Goal: Contribute content

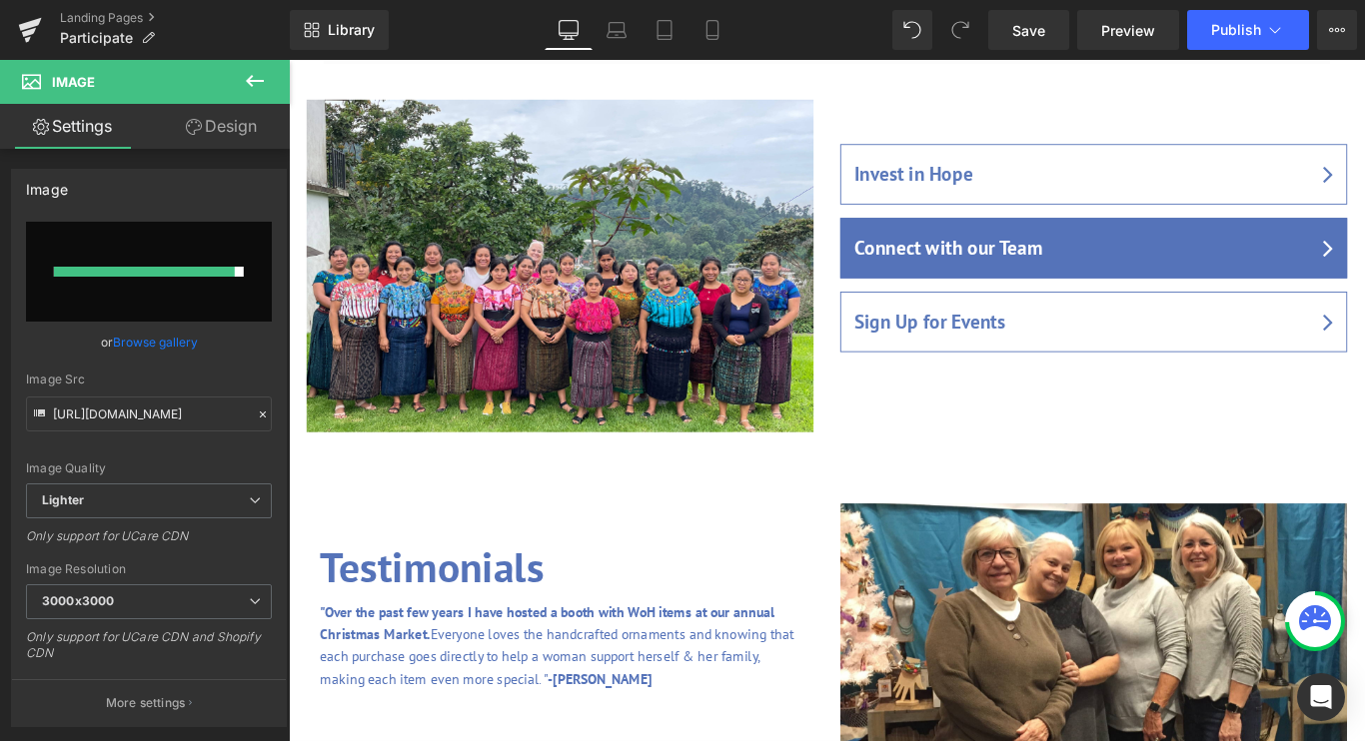
scroll to position [3785, 1209]
click at [142, 285] on input "file" at bounding box center [149, 272] width 246 height 100
type input "C:\fakepath\IMG_5555.jpg"
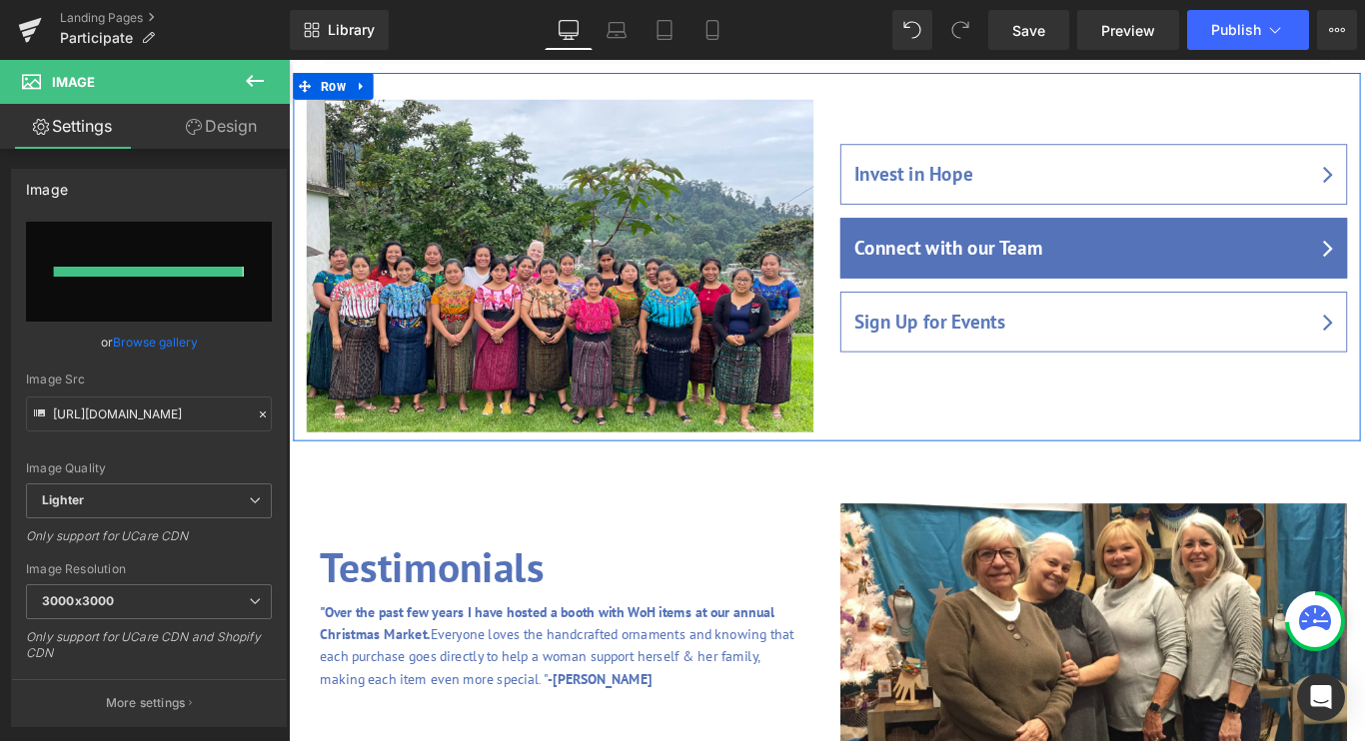
type input "[URL][DOMAIN_NAME]"
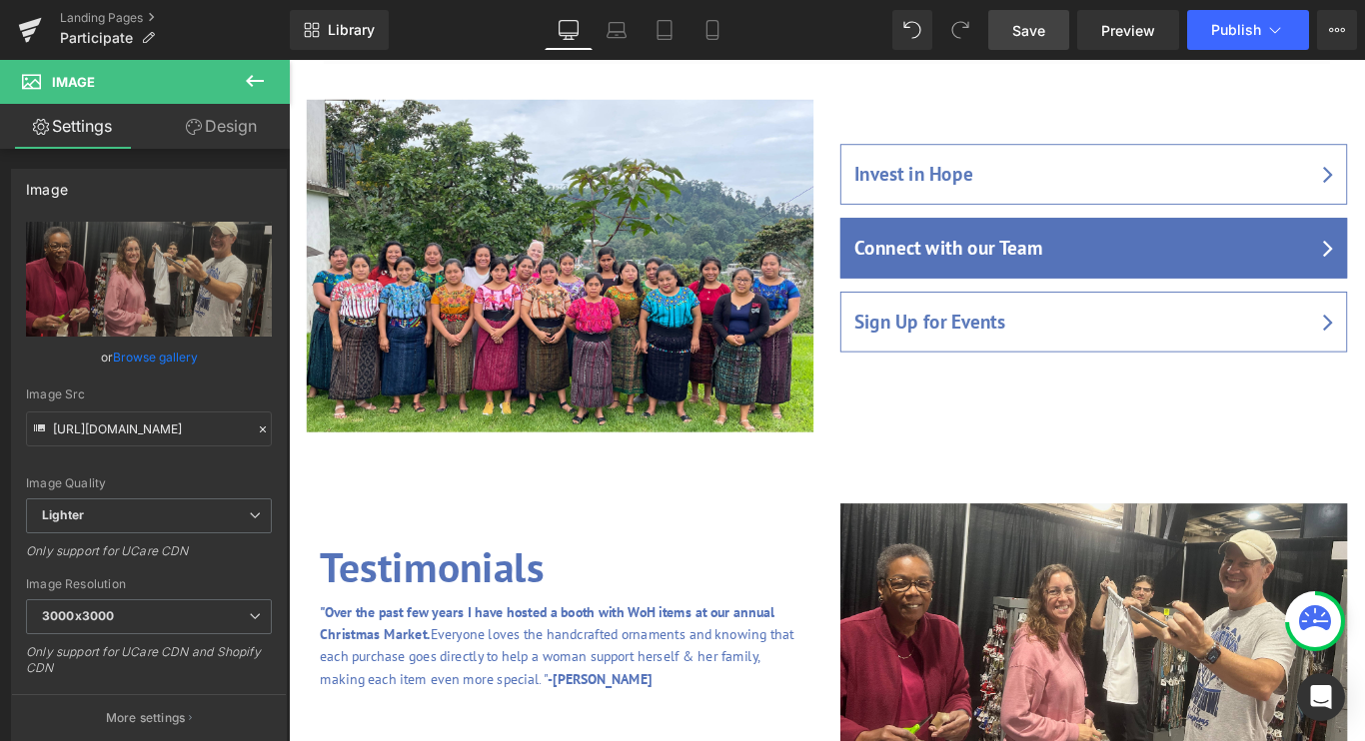
click at [1021, 23] on span "Save" at bounding box center [1028, 30] width 33 height 21
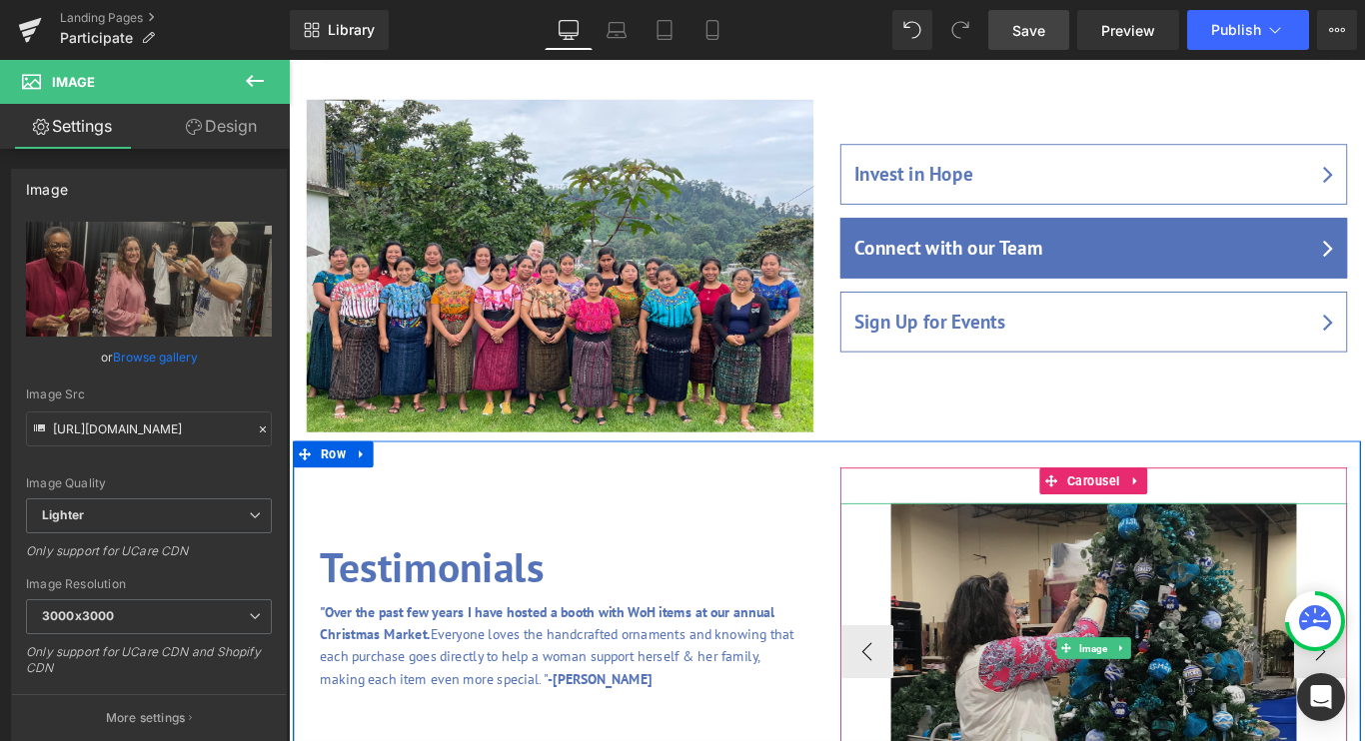
click at [1120, 559] on img at bounding box center [1193, 722] width 456 height 326
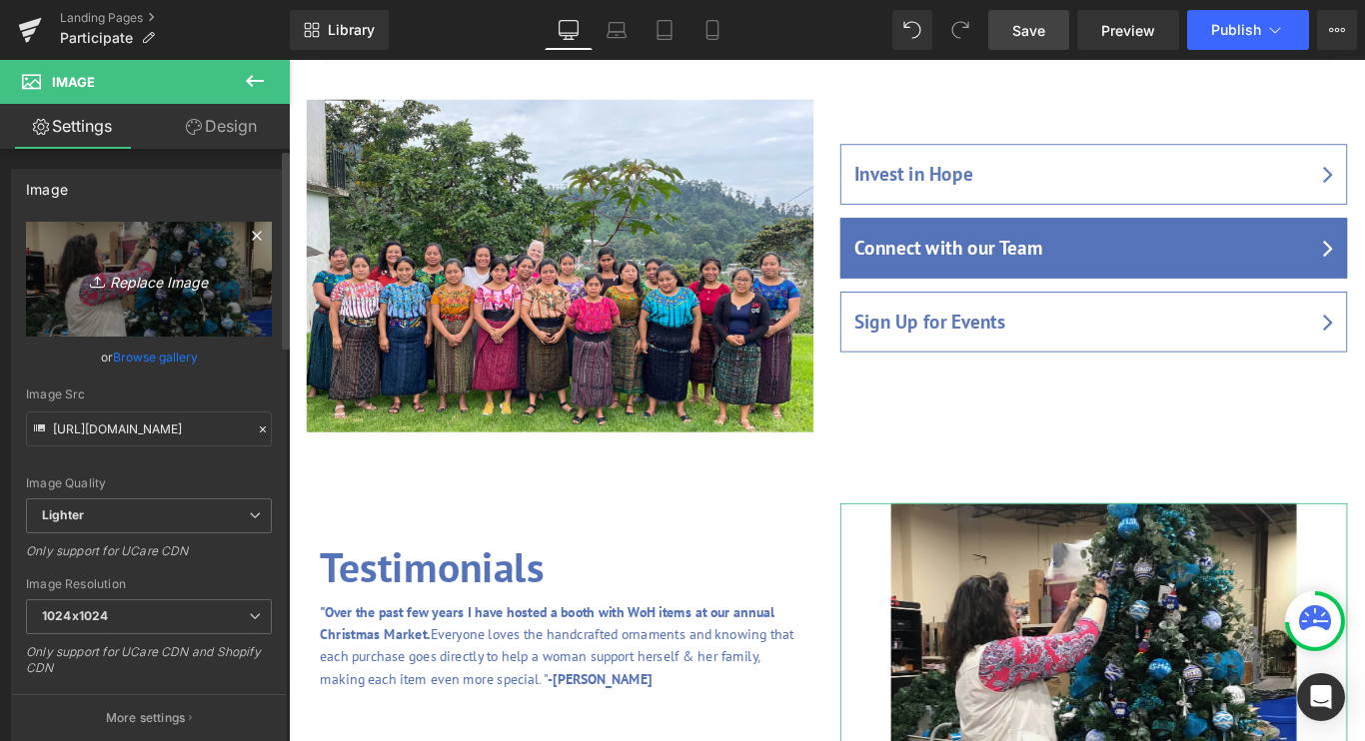
click at [135, 281] on icon "Replace Image" at bounding box center [149, 279] width 160 height 25
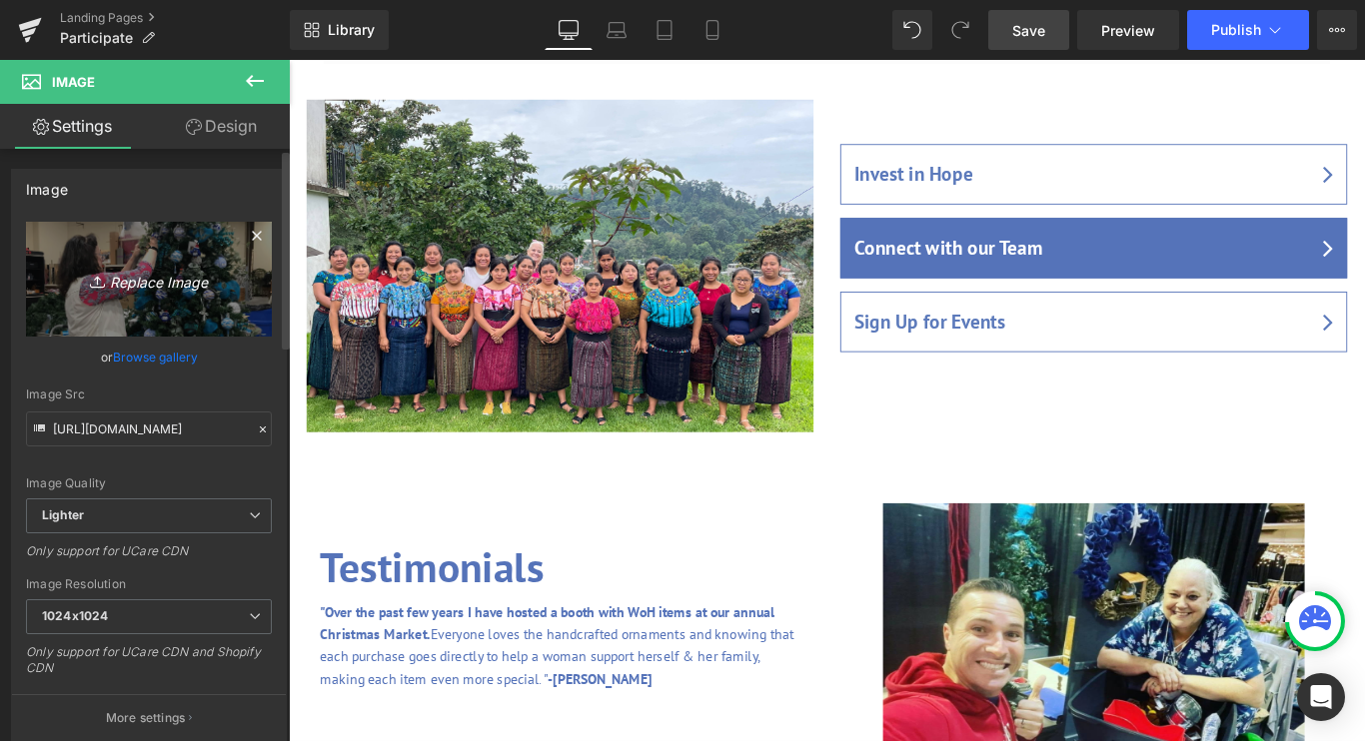
click at [174, 286] on icon "Replace Image" at bounding box center [149, 279] width 160 height 25
type input "C:\fakepath\24_SCSBreakdown.jpg"
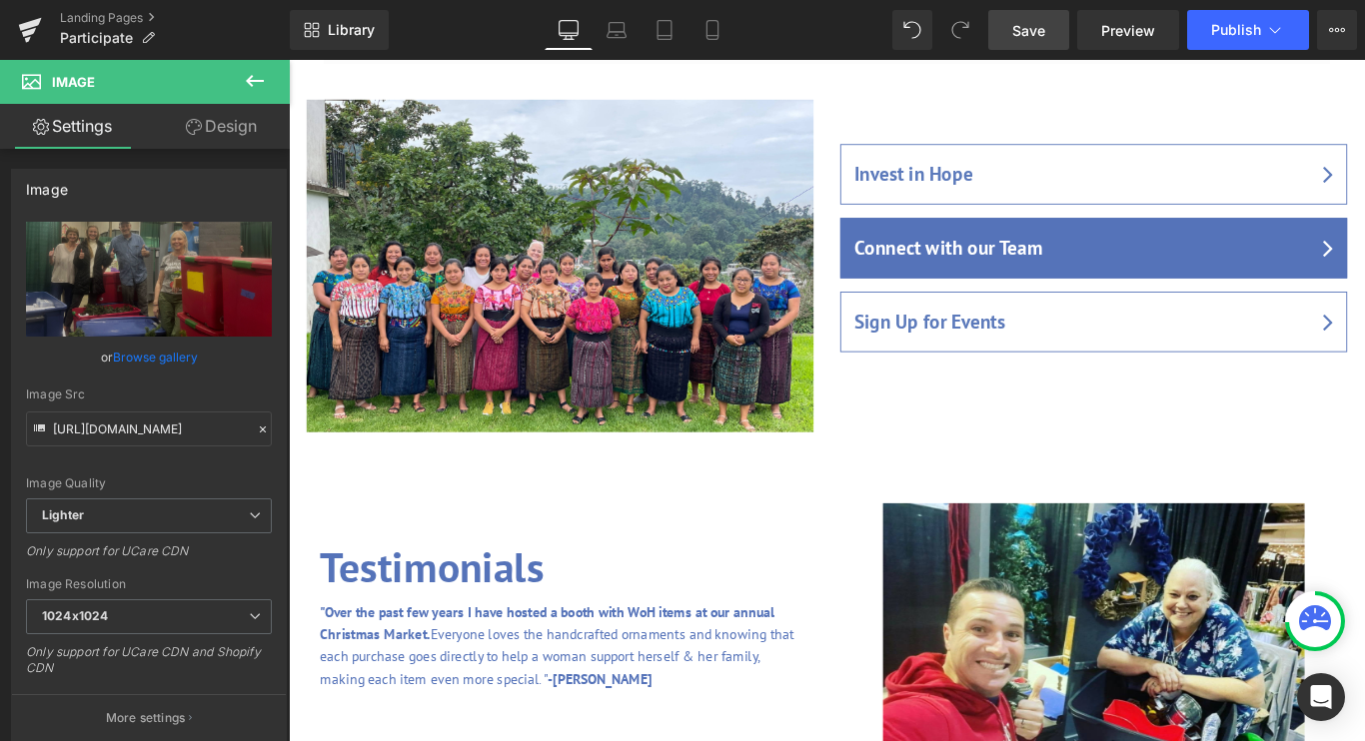
type input "[URL][DOMAIN_NAME]"
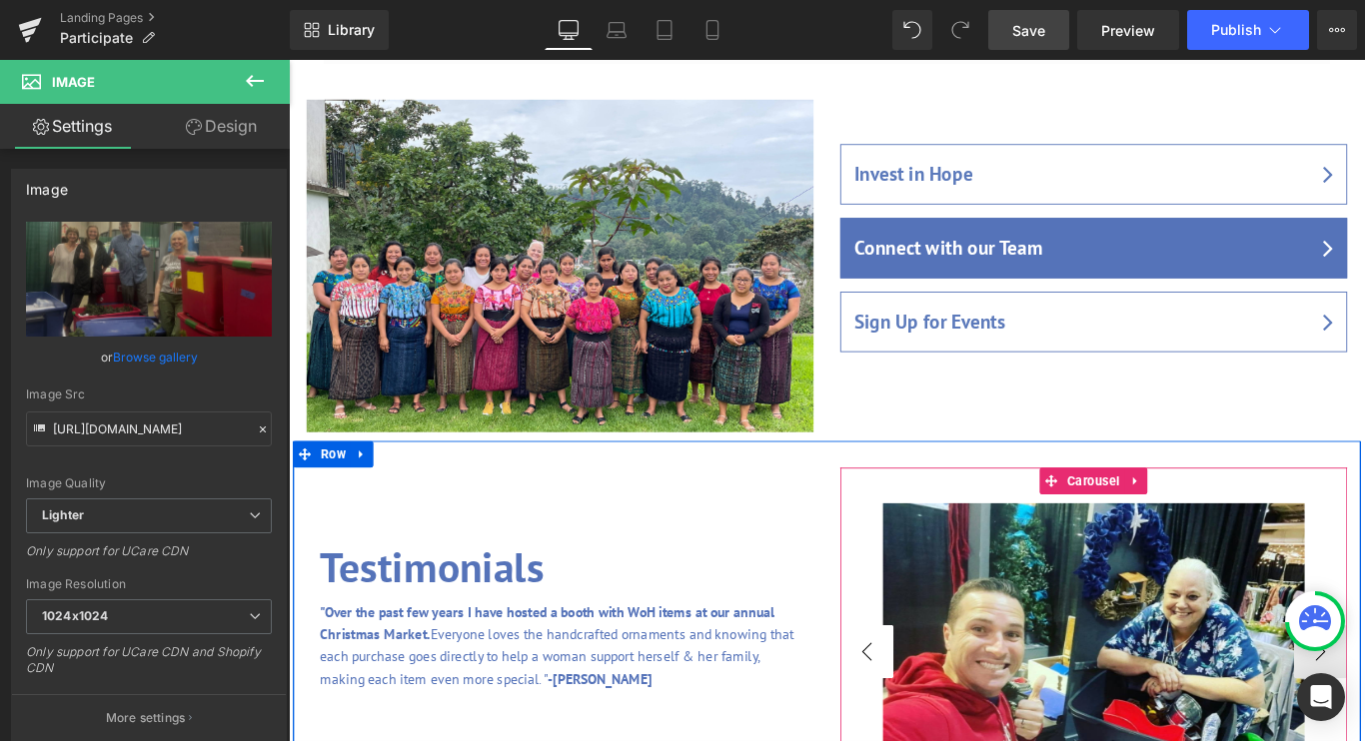
click at [938, 695] on button "‹" at bounding box center [938, 725] width 60 height 60
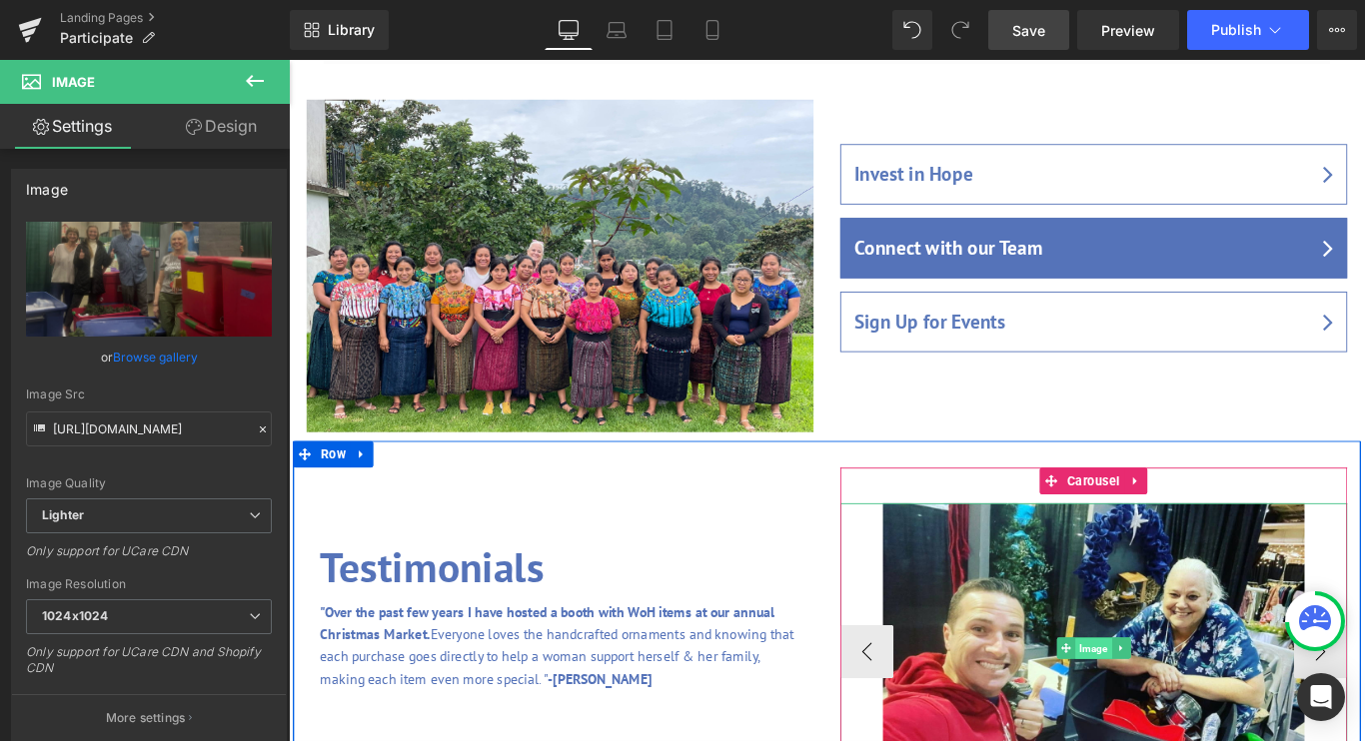
click at [1197, 709] on span "Image" at bounding box center [1192, 721] width 41 height 24
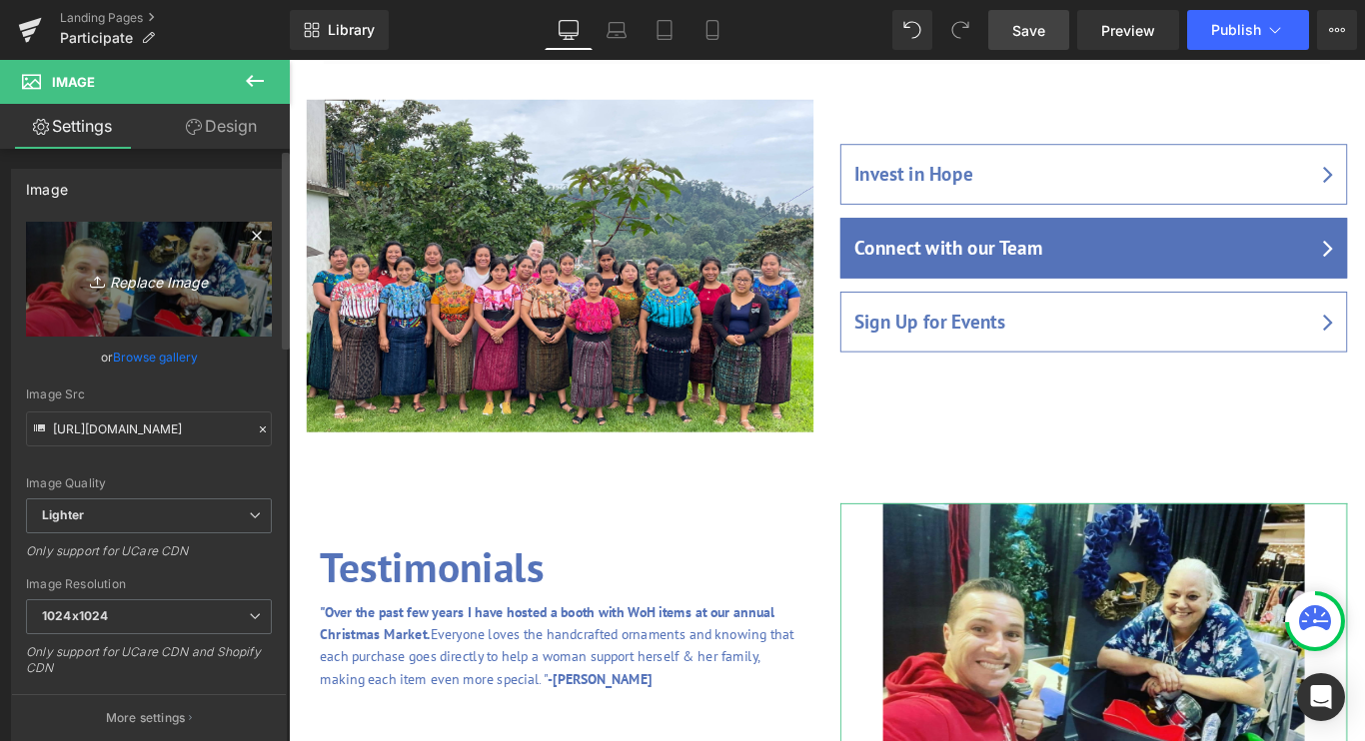
click at [151, 275] on icon "Replace Image" at bounding box center [149, 279] width 160 height 25
type input "C:\fakepath\24_HickorySantaVicki.jpg"
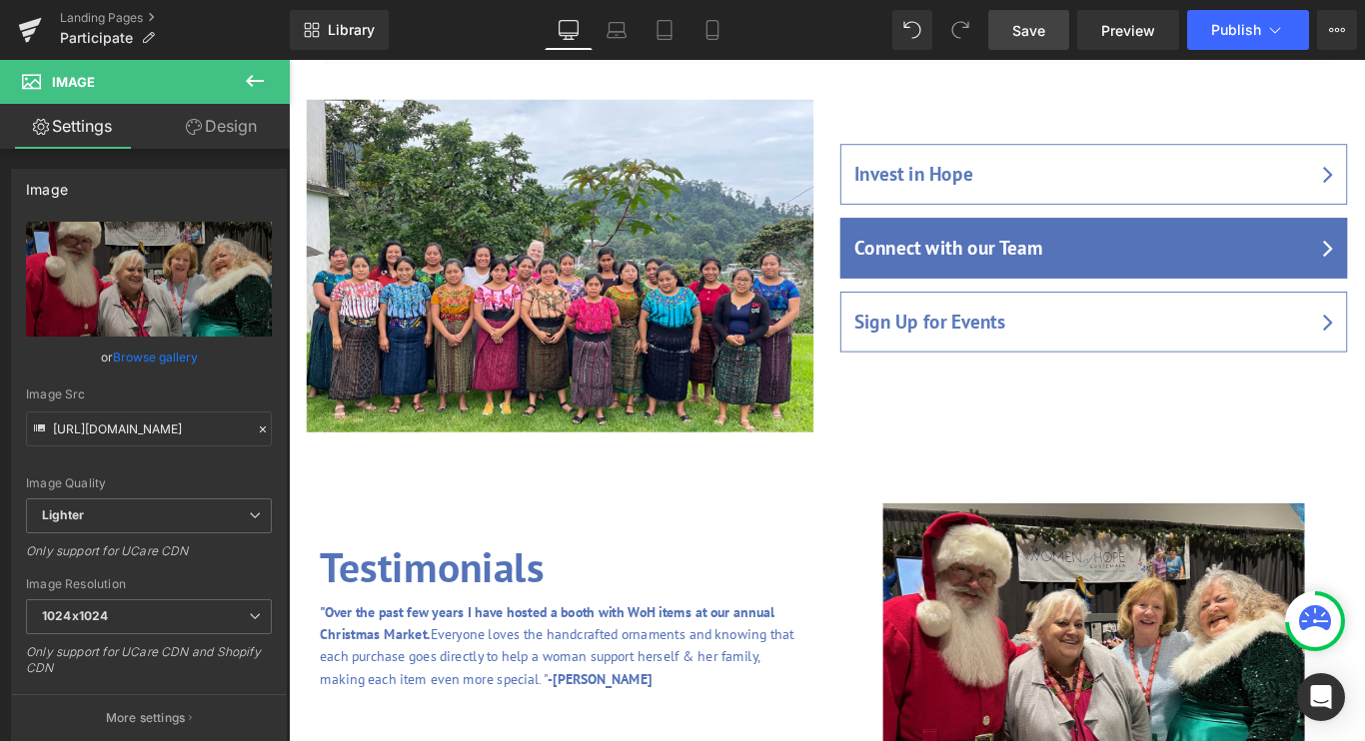
type input "[URL][DOMAIN_NAME]"
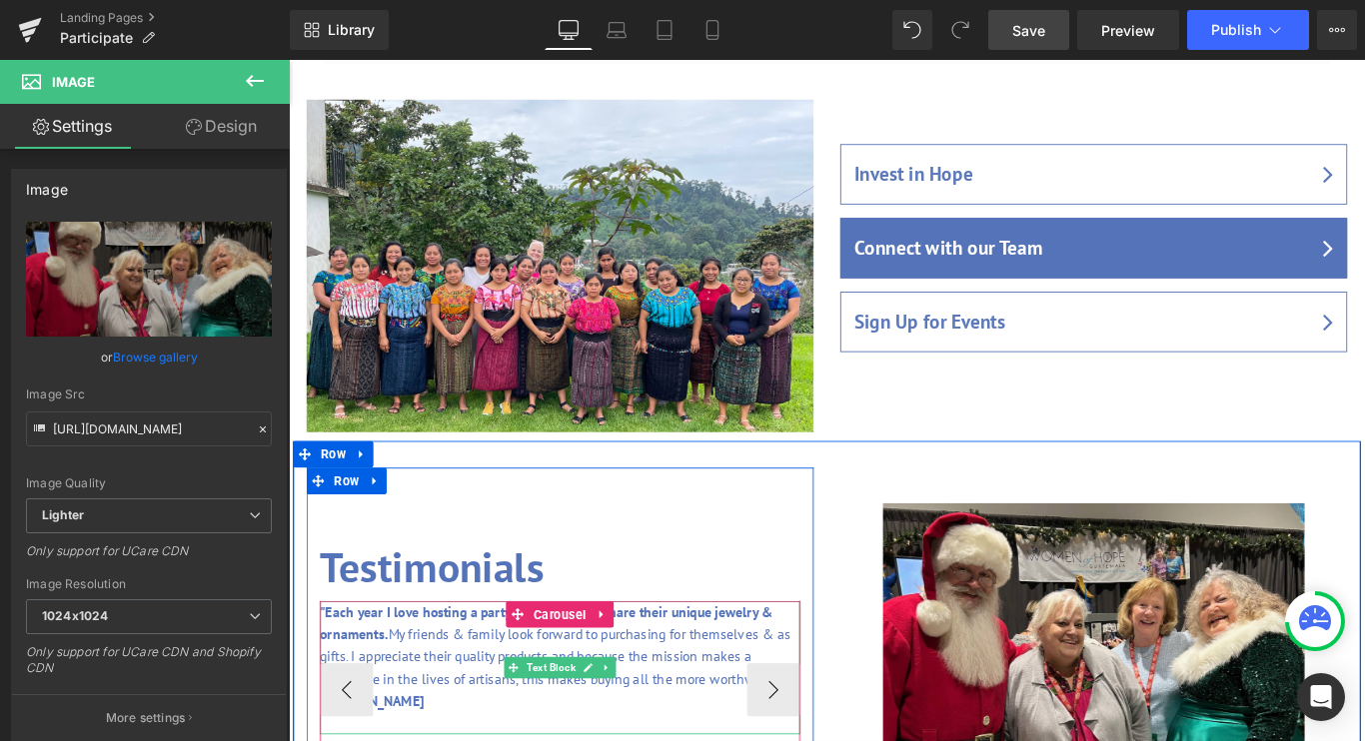
click at [726, 668] on div ""Each year I love hosting a party at my home to share their unique jewelry & or…" at bounding box center [594, 743] width 540 height 150
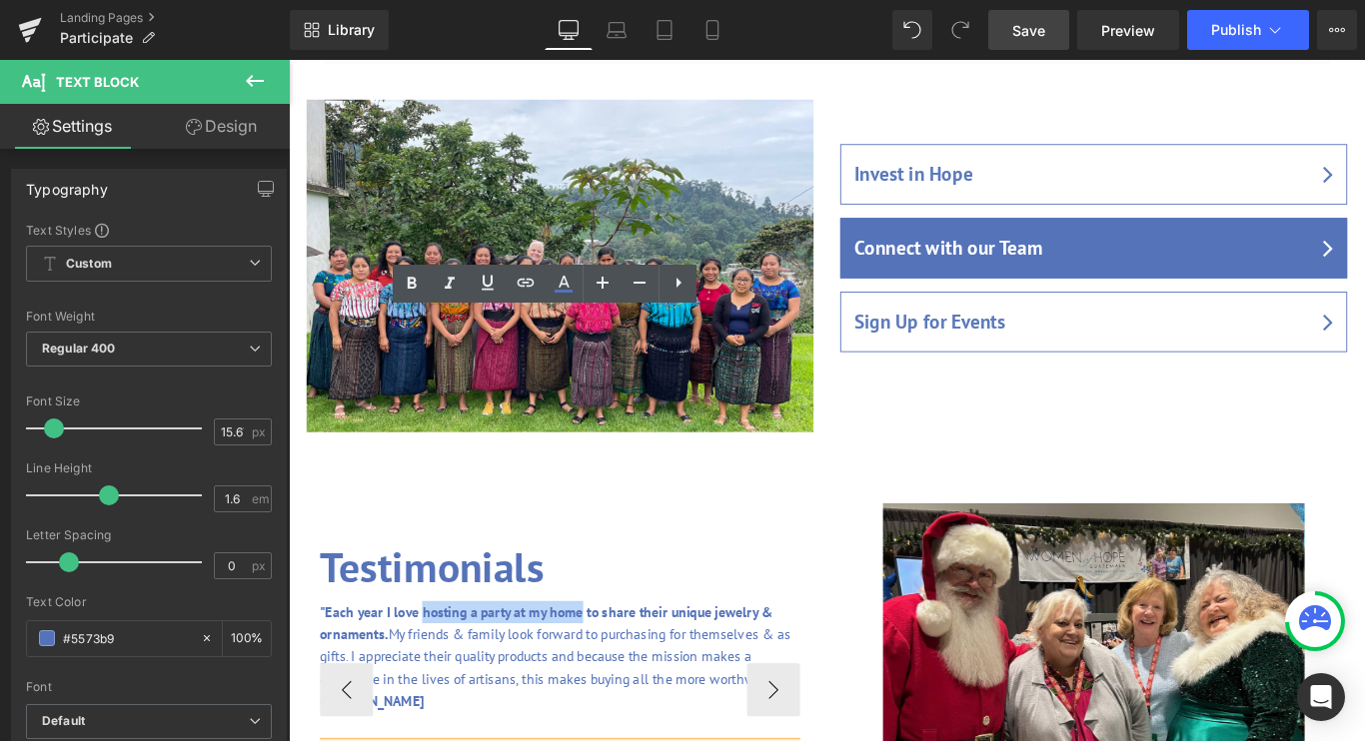
drag, startPoint x: 439, startPoint y: 355, endPoint x: 618, endPoint y: 359, distance: 179.9
click at [618, 670] on strong ""Each year I love hosting a party at my home to share their unique jewelry & or…" at bounding box center [578, 692] width 509 height 45
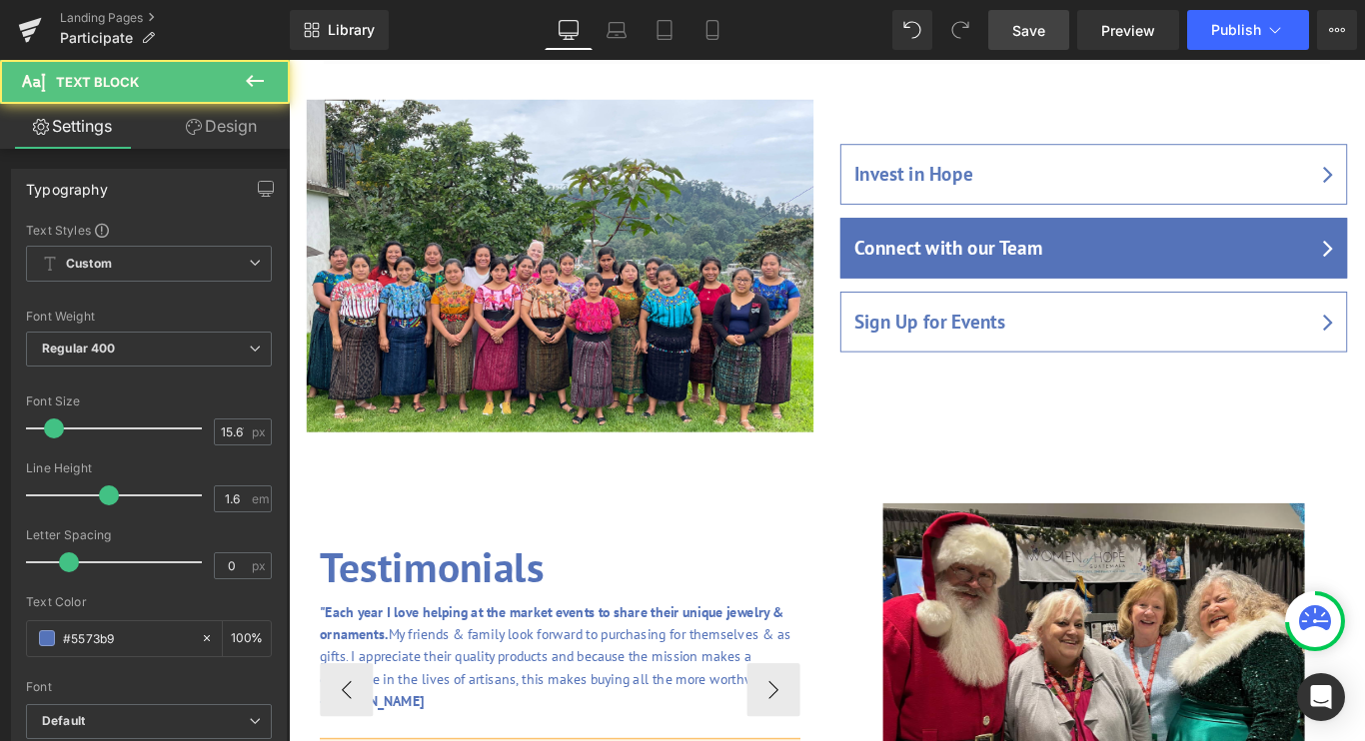
click at [723, 670] on strong ""Each year I love helping at the market events to share their unique jewelry & …" at bounding box center [585, 692] width 522 height 45
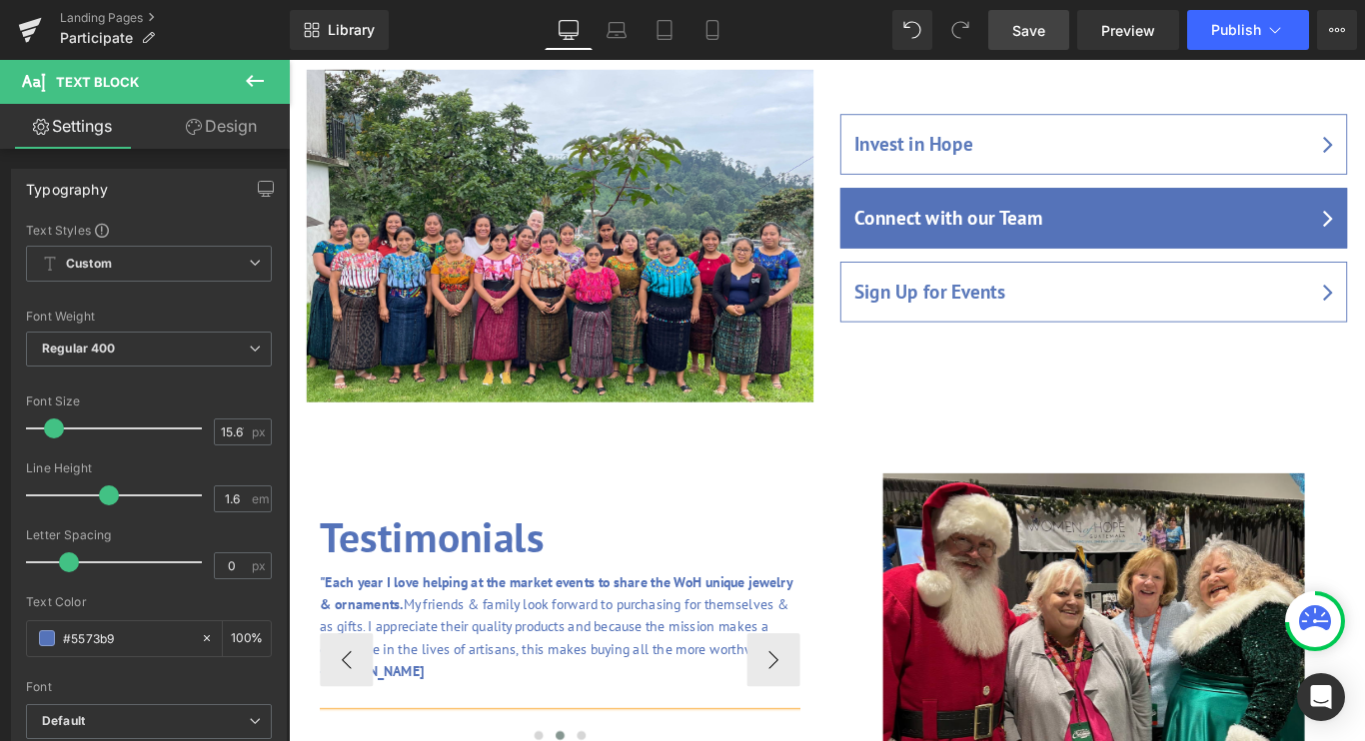
scroll to position [2138, 0]
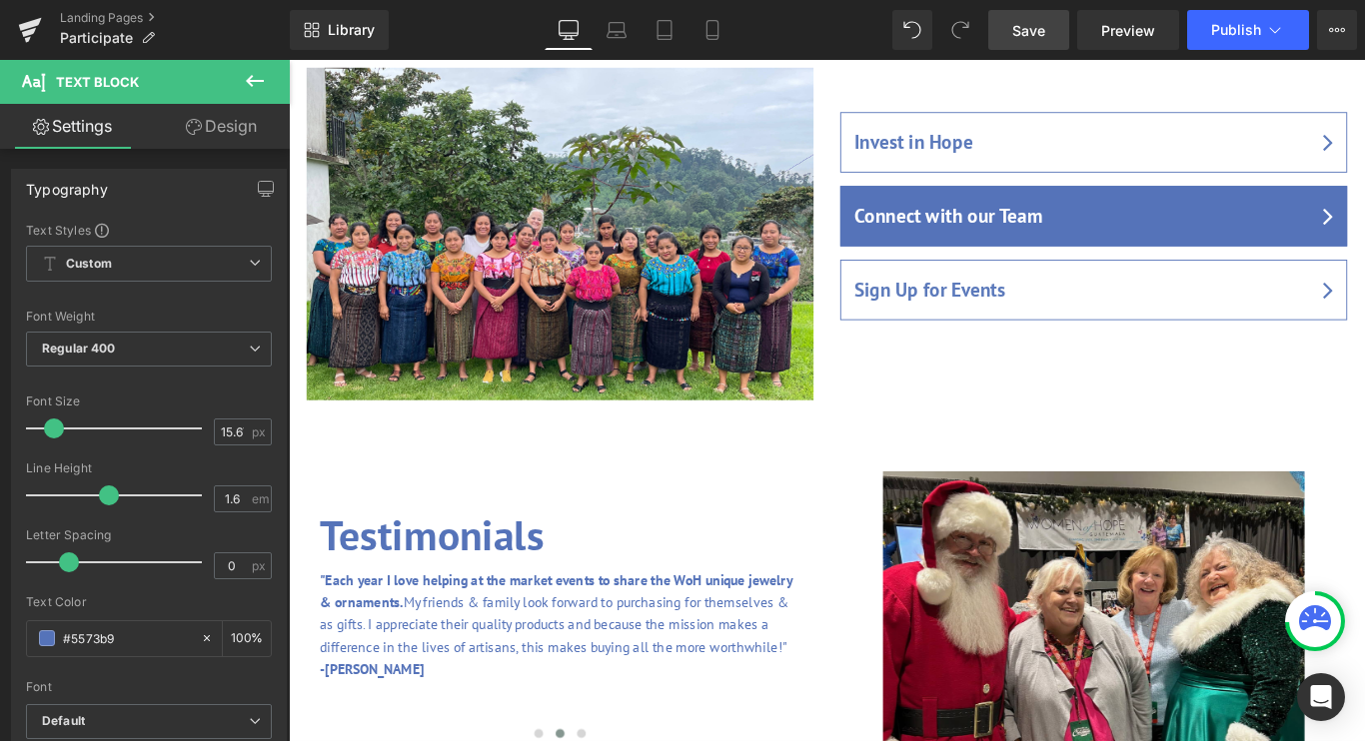
click at [1021, 25] on span "Save" at bounding box center [1028, 30] width 33 height 21
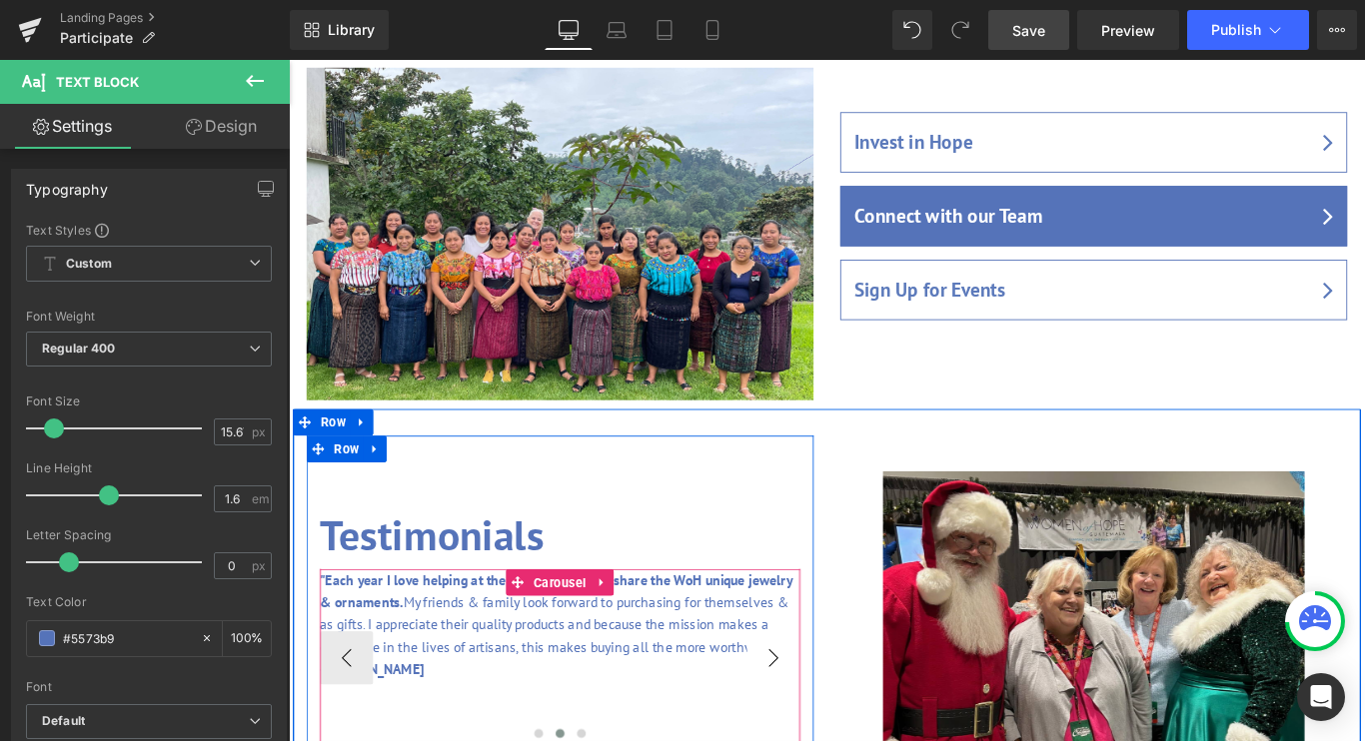
click at [834, 702] on button "›" at bounding box center [833, 732] width 60 height 60
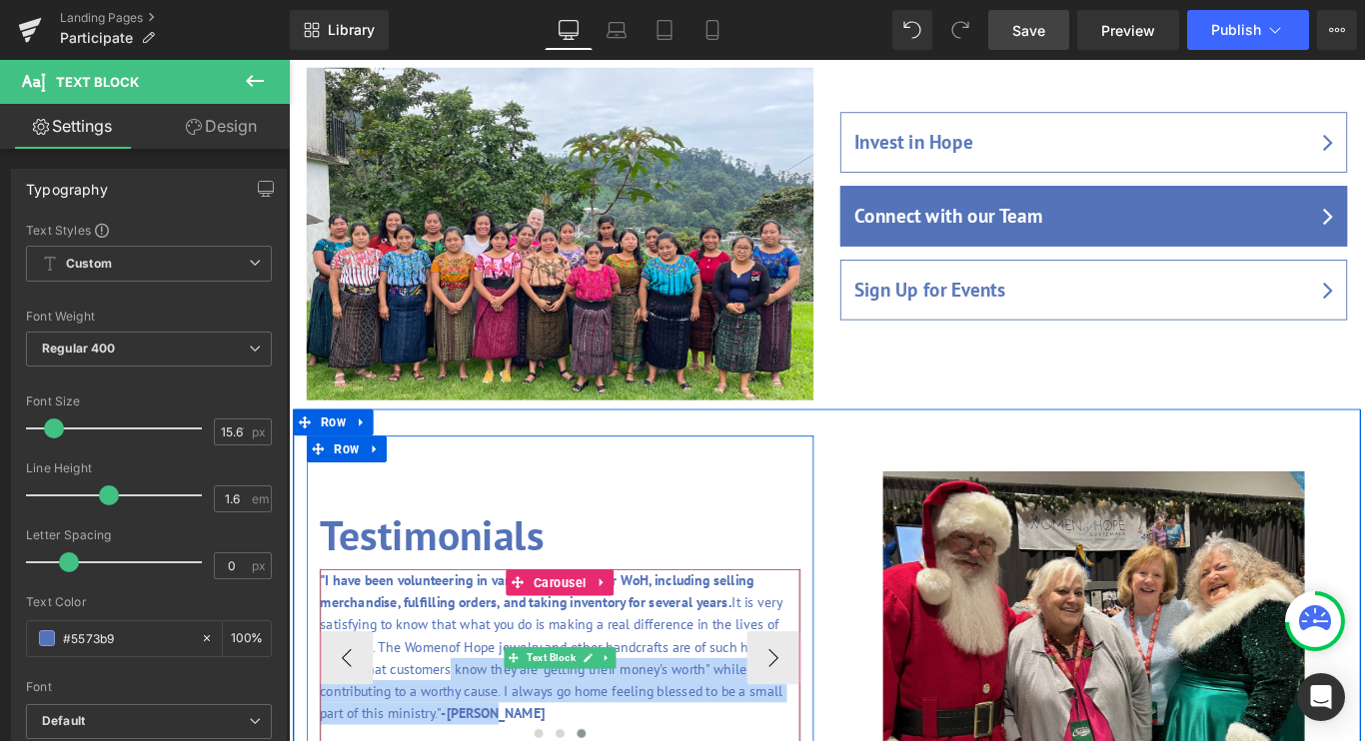
drag, startPoint x: 540, startPoint y: 466, endPoint x: 464, endPoint y: 416, distance: 90.9
click at [464, 632] on p ""I have been volunteering in various capacities for WoH, including selling merc…" at bounding box center [594, 732] width 540 height 201
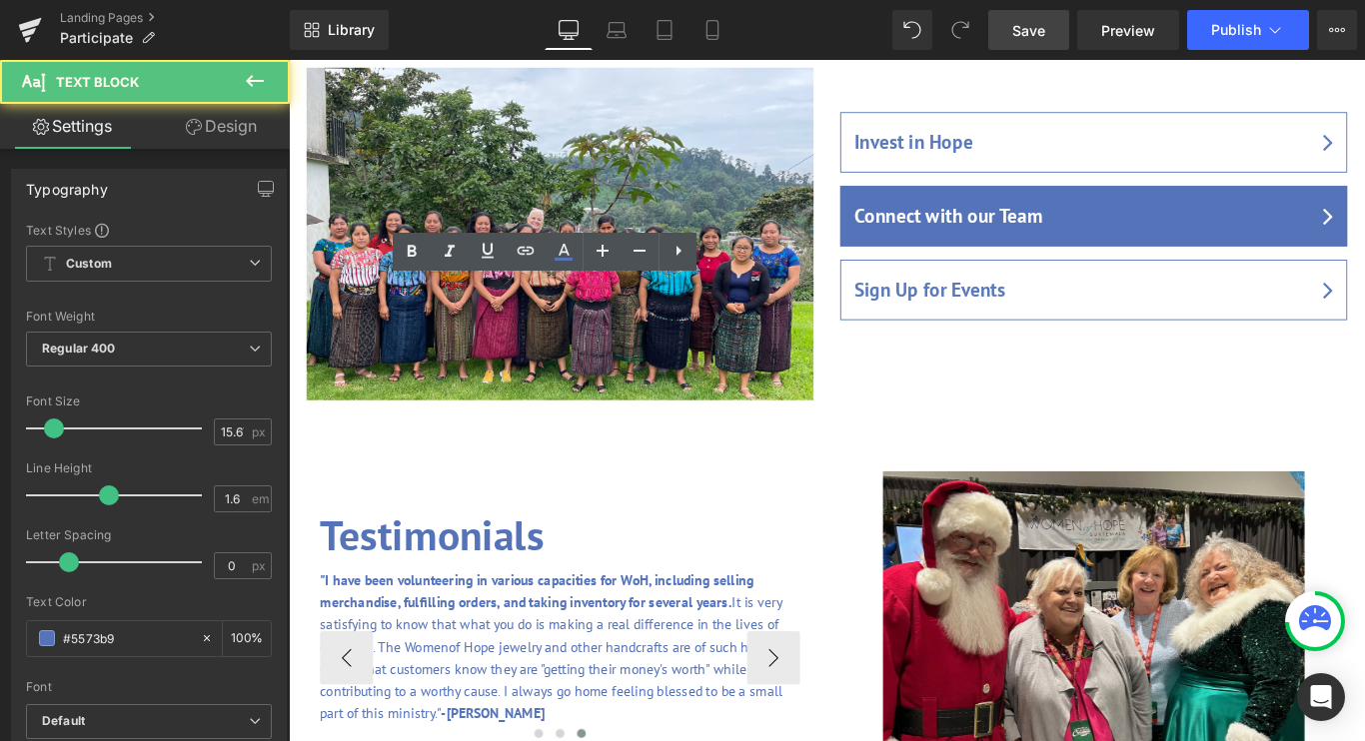
click at [534, 632] on p ""I have been volunteering in various capacities for WoH, including selling merc…" at bounding box center [594, 732] width 540 height 201
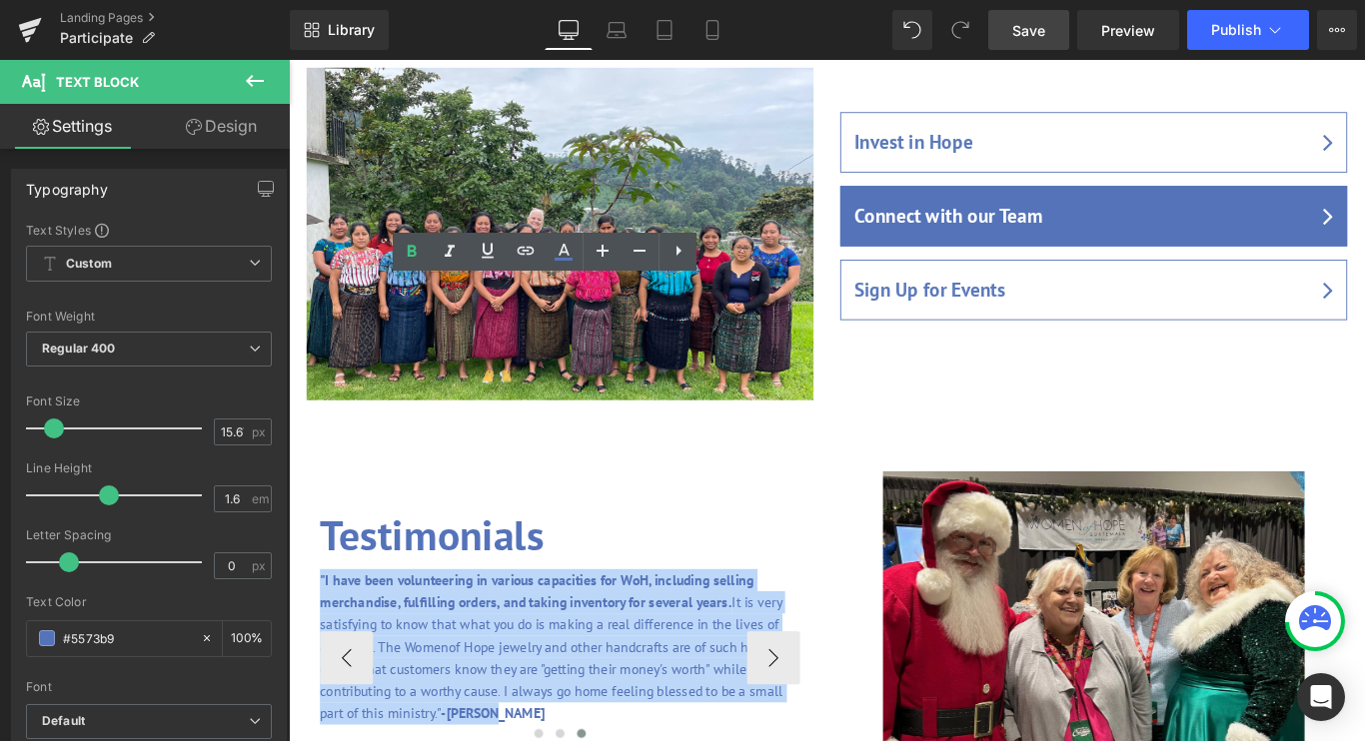
drag, startPoint x: 534, startPoint y: 469, endPoint x: 325, endPoint y: 310, distance: 262.4
click at [325, 632] on p ""I have been volunteering in various capacities for WoH, including selling merc…" at bounding box center [594, 732] width 540 height 201
copy p ""I have been volunteering in various capacities for WoH, including selling merc…"
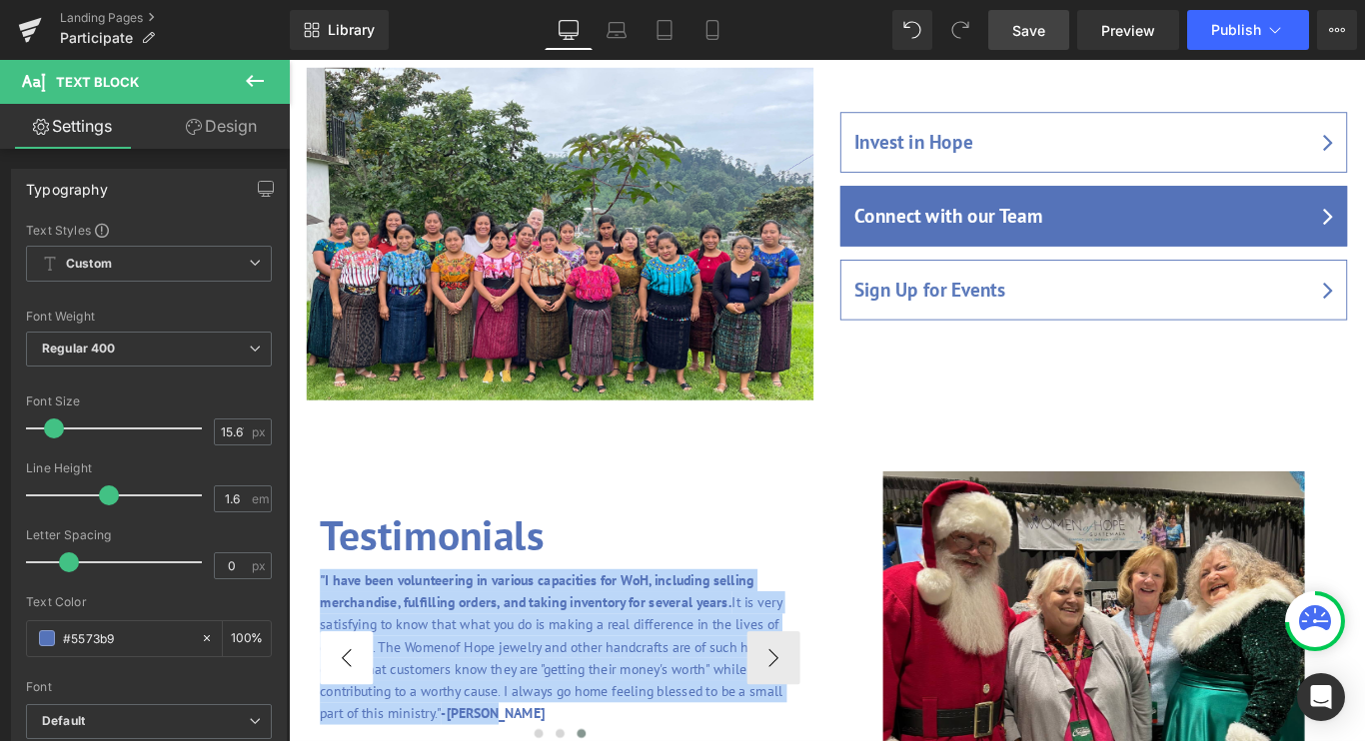
click at [360, 702] on button "‹" at bounding box center [354, 732] width 60 height 60
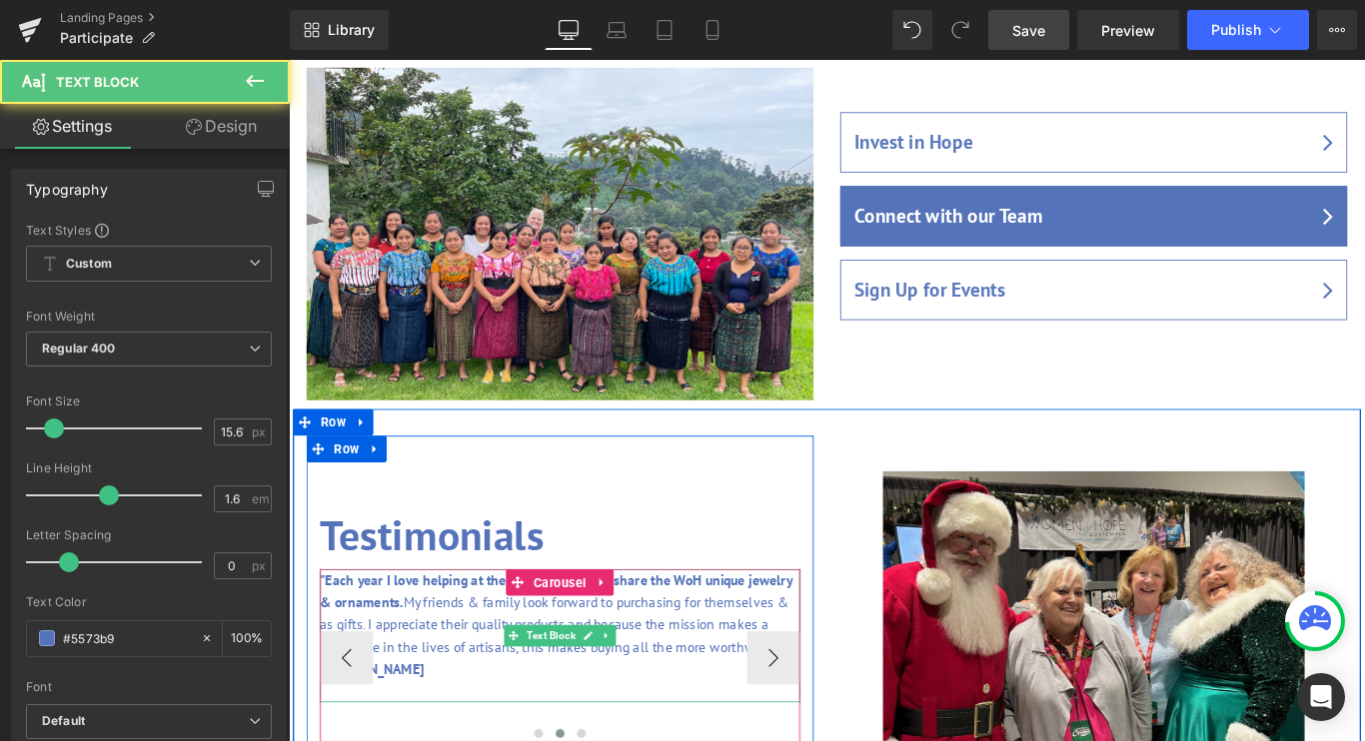
click at [703, 632] on div ""Each year I love helping at the market events to share the WoH unique jewelry …" at bounding box center [594, 707] width 540 height 150
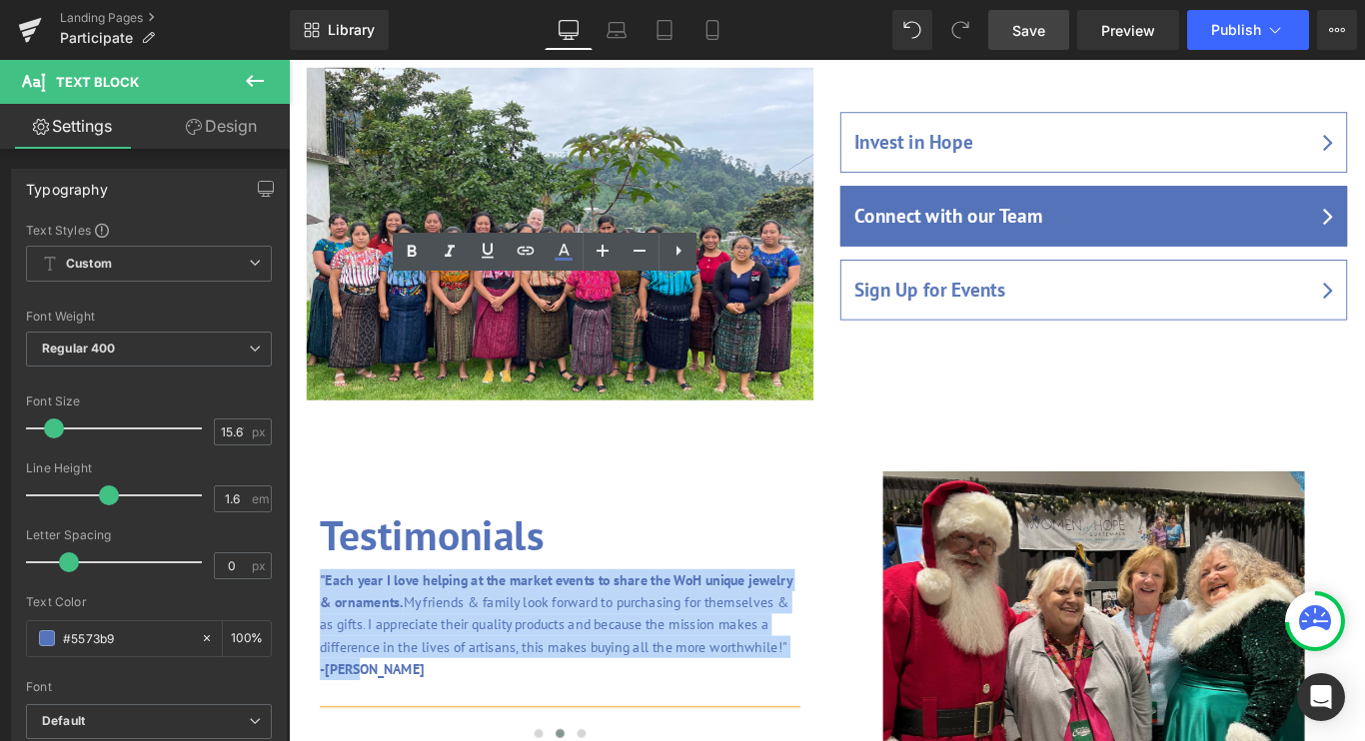
drag, startPoint x: 647, startPoint y: 424, endPoint x: 318, endPoint y: 318, distance: 346.3
click at [318, 483] on div "Testimonials Heading "Over the past few years I have hosted a booth with WoH it…" at bounding box center [594, 668] width 570 height 370
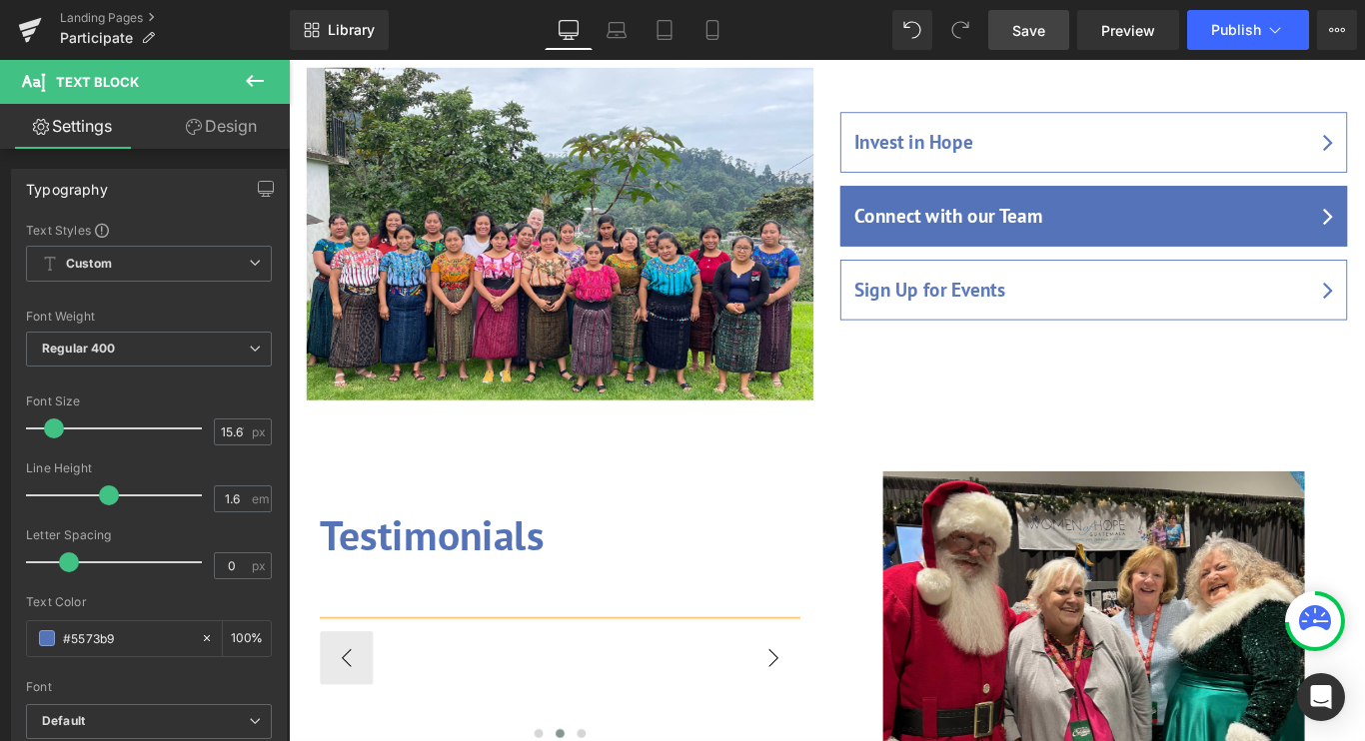
click at [833, 702] on button "›" at bounding box center [833, 732] width 60 height 60
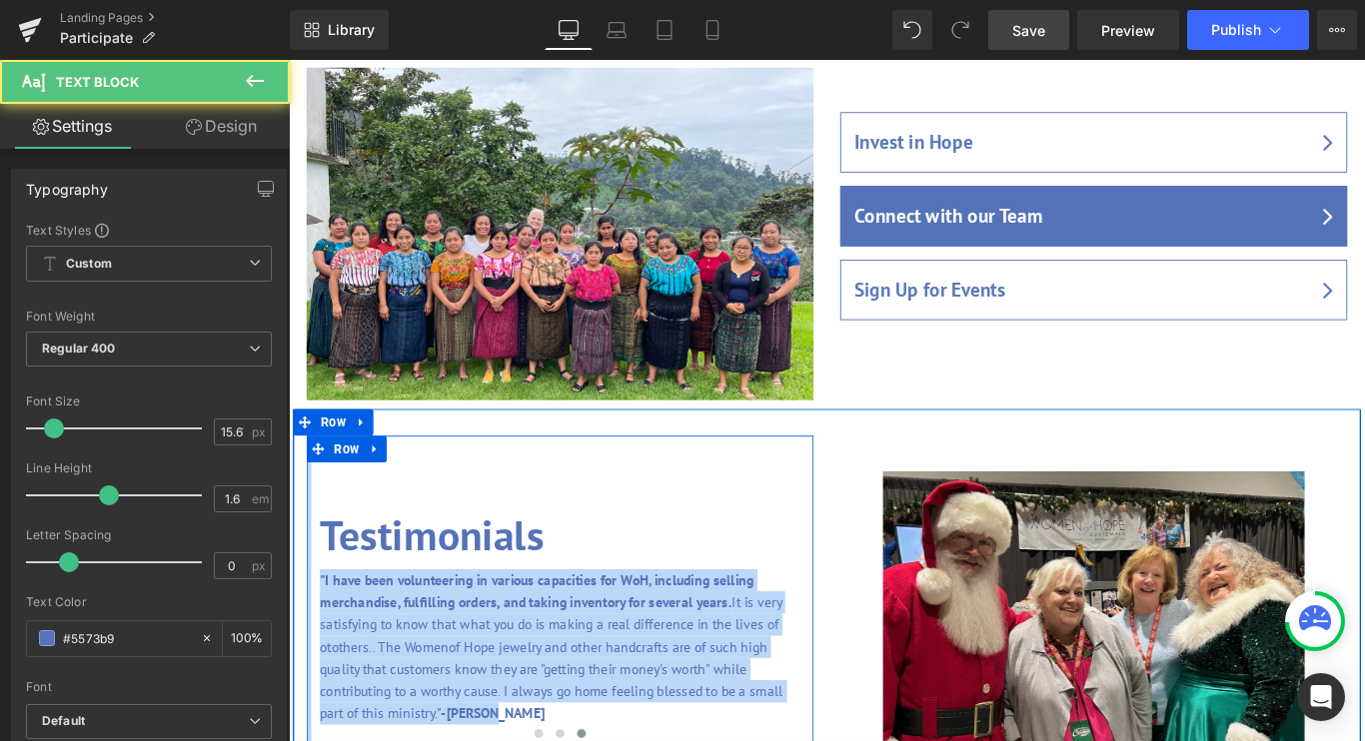
drag, startPoint x: 552, startPoint y: 472, endPoint x: 309, endPoint y: 312, distance: 290.7
click at [309, 483] on div "Testimonials Heading "Over the past few years I have hosted a booth with WoH it…" at bounding box center [594, 673] width 570 height 380
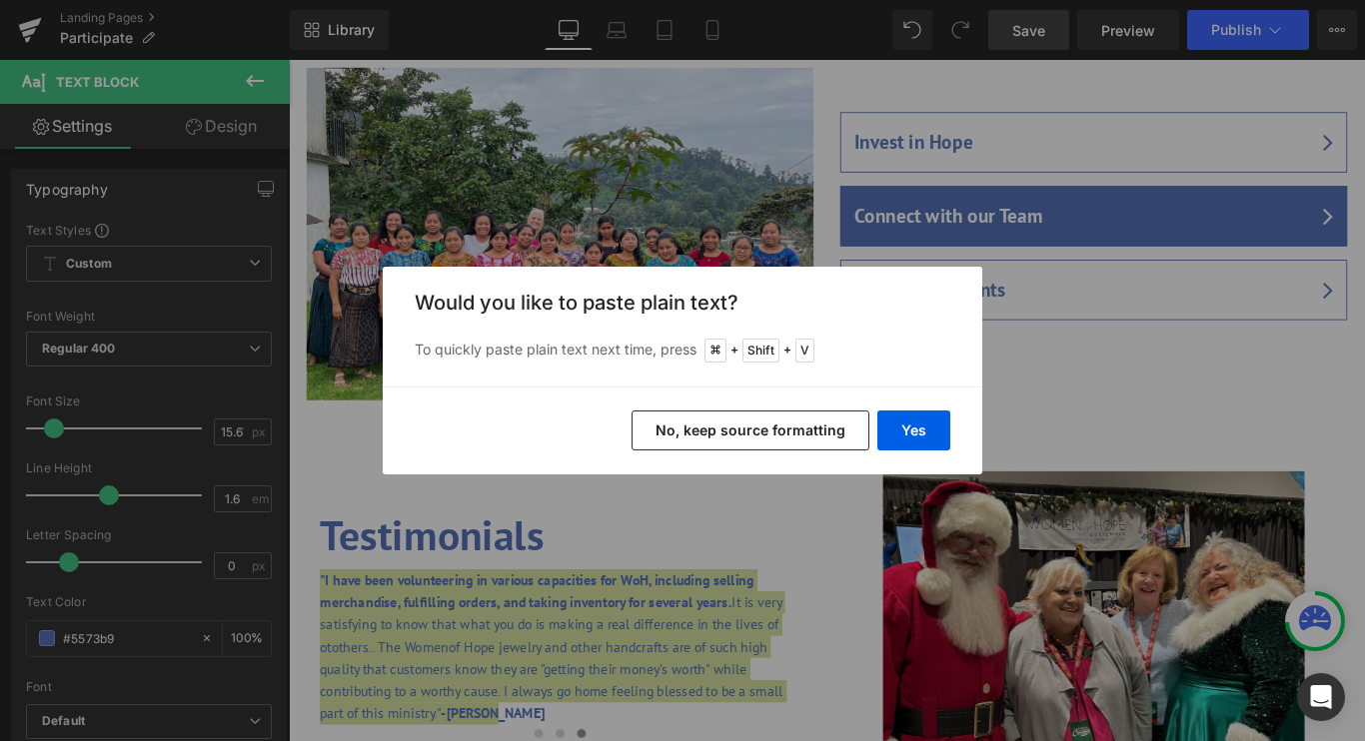
click at [815, 426] on button "No, keep source formatting" at bounding box center [750, 431] width 238 height 40
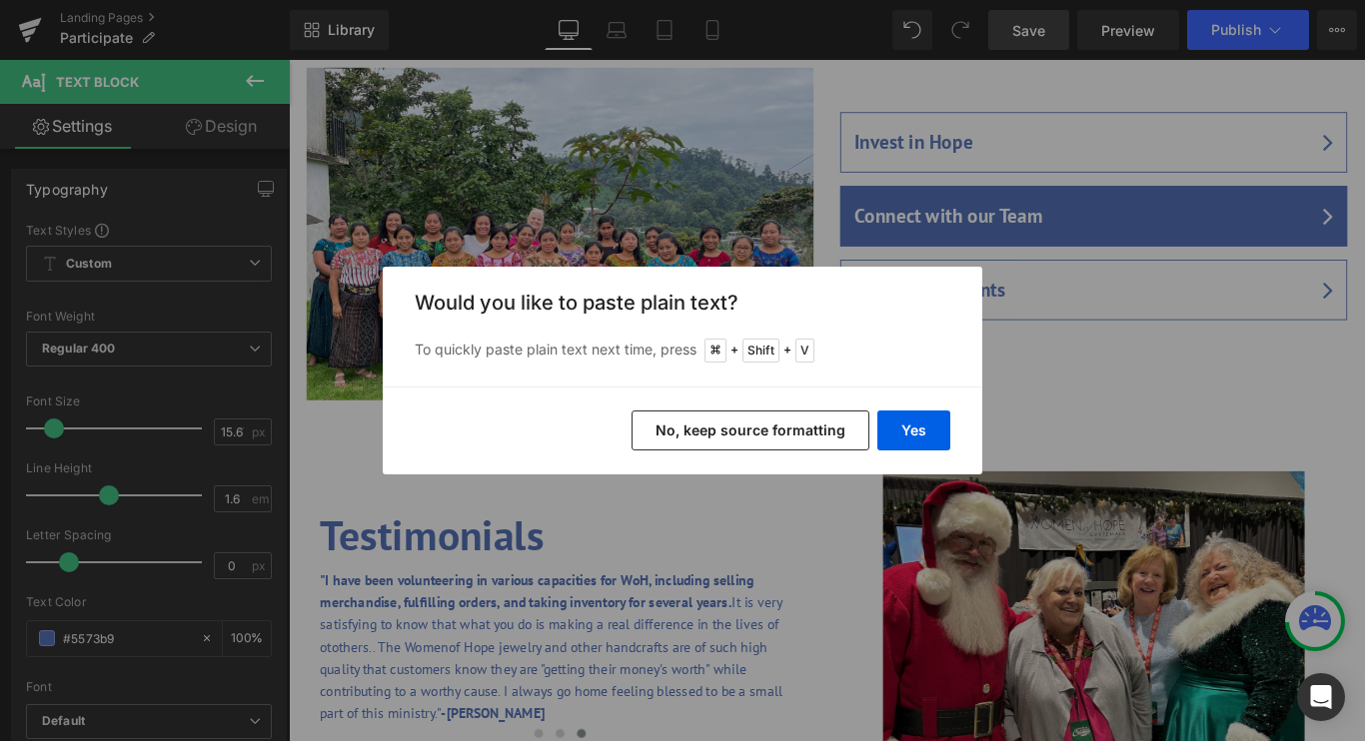
scroll to position [3780, 1209]
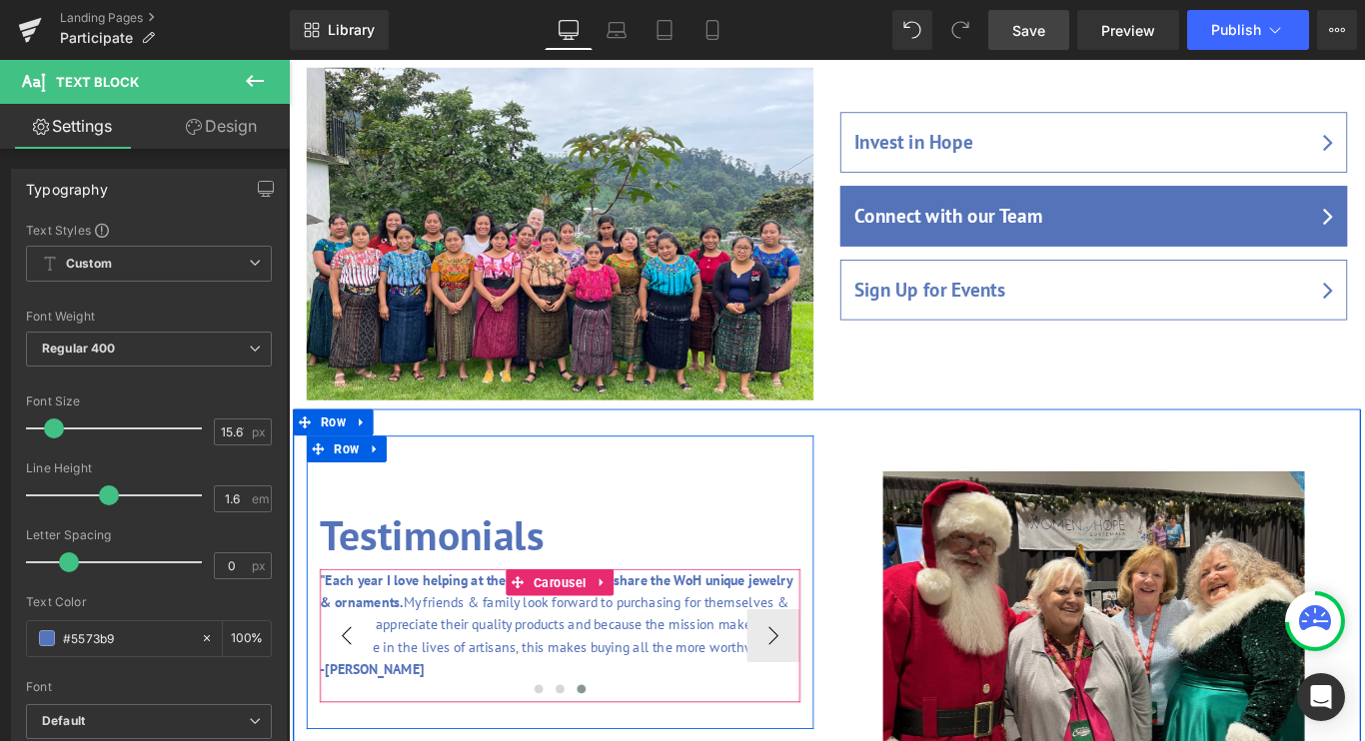
click at [360, 677] on button "‹" at bounding box center [354, 707] width 60 height 60
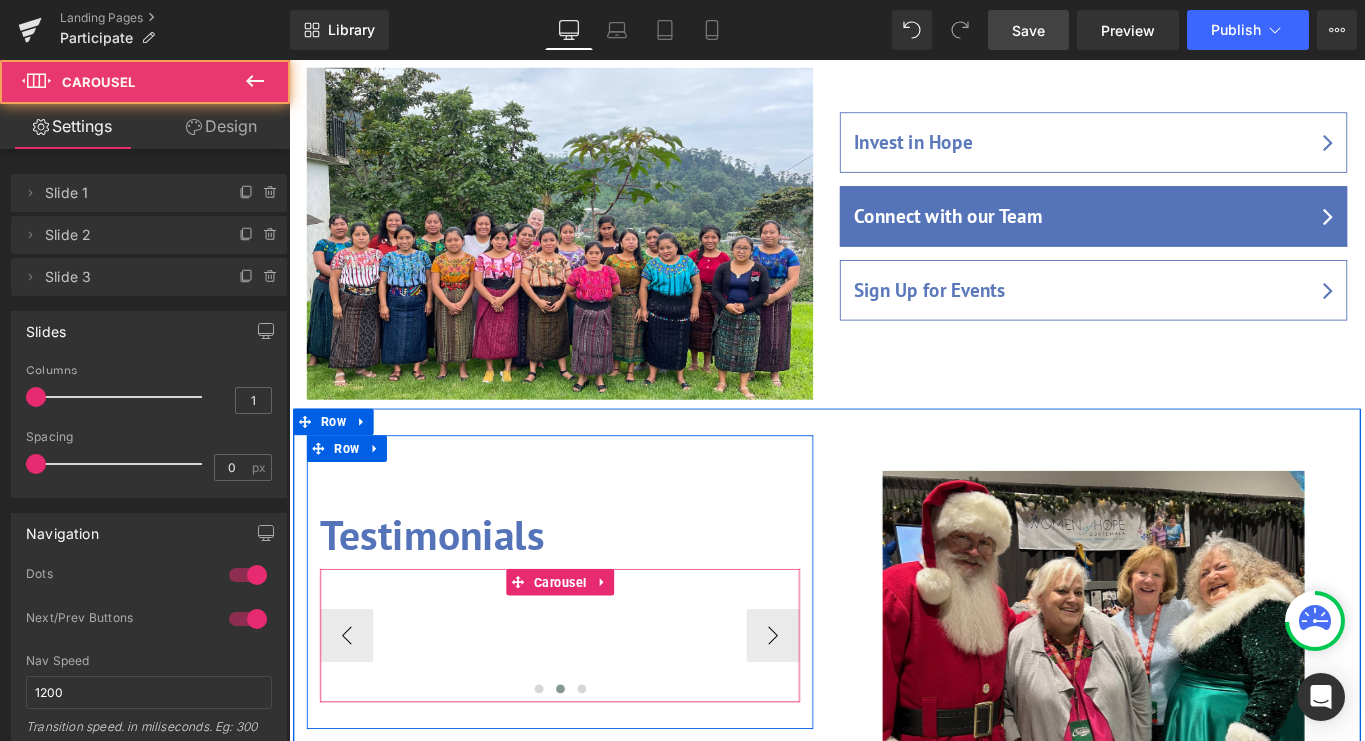
click at [598, 632] on div ""Over the past few years I have hosted a booth with WoH items at our annual Chr…" at bounding box center [593, 707] width 1619 height 150
click at [580, 632] on div ""Over the past few years I have hosted a booth with WoH items at our annual Chr…" at bounding box center [593, 707] width 1619 height 150
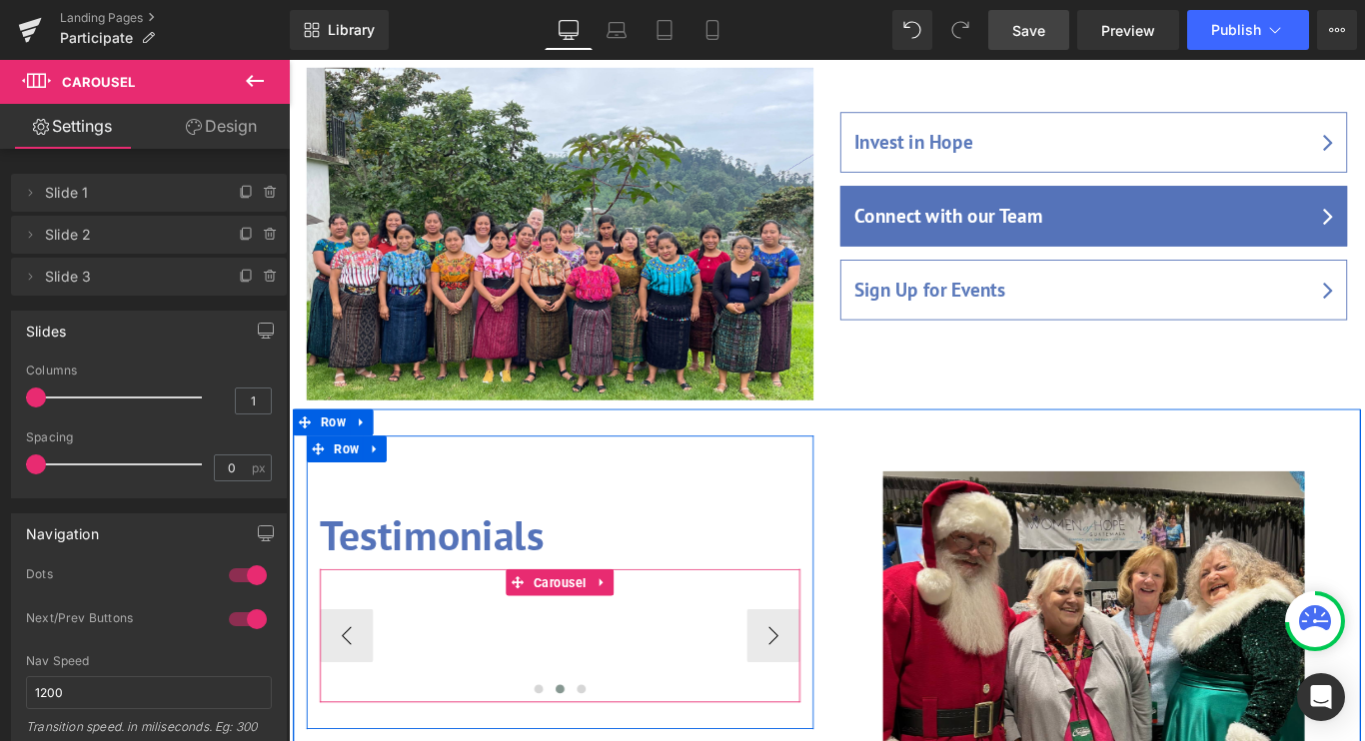
click at [549, 632] on div ""Over the past few years I have hosted a booth with WoH items at our annual Chr…" at bounding box center [593, 707] width 1619 height 150
click at [846, 677] on button "›" at bounding box center [833, 707] width 60 height 60
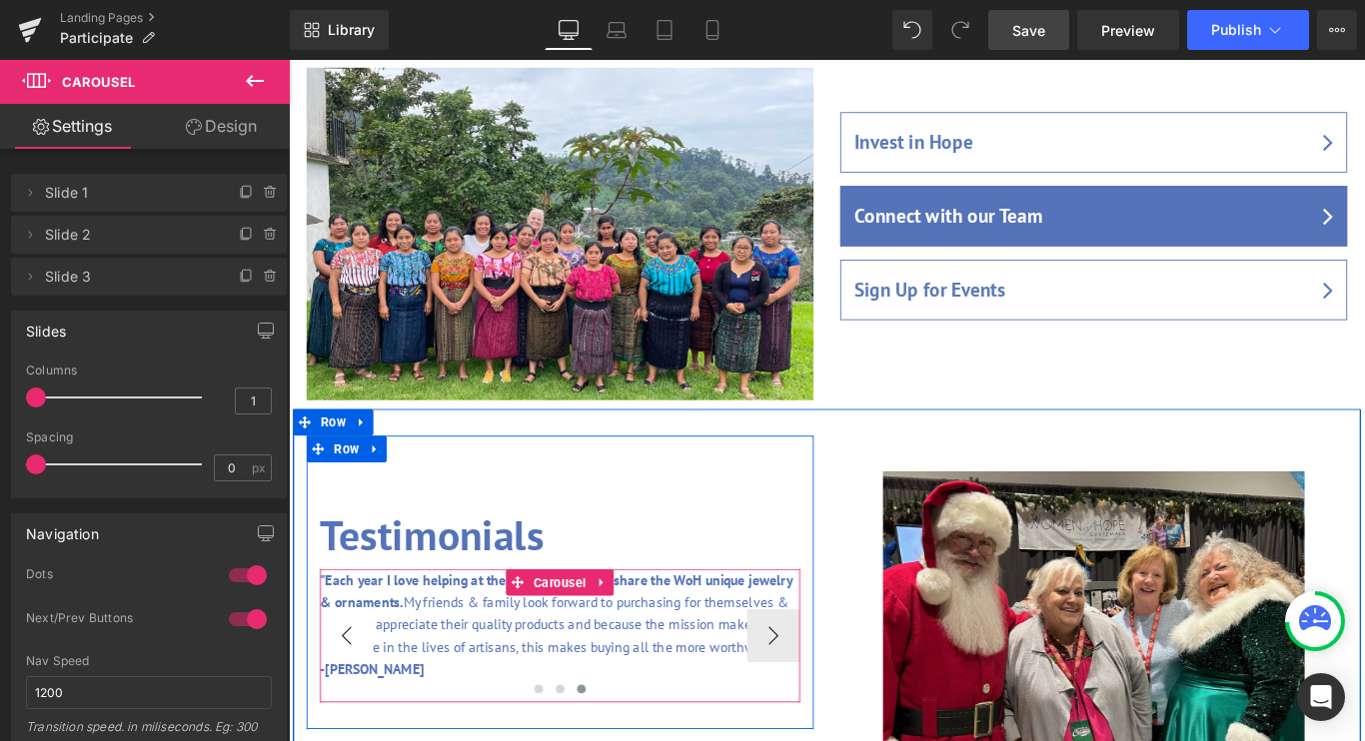
click at [351, 677] on button "‹" at bounding box center [354, 707] width 60 height 60
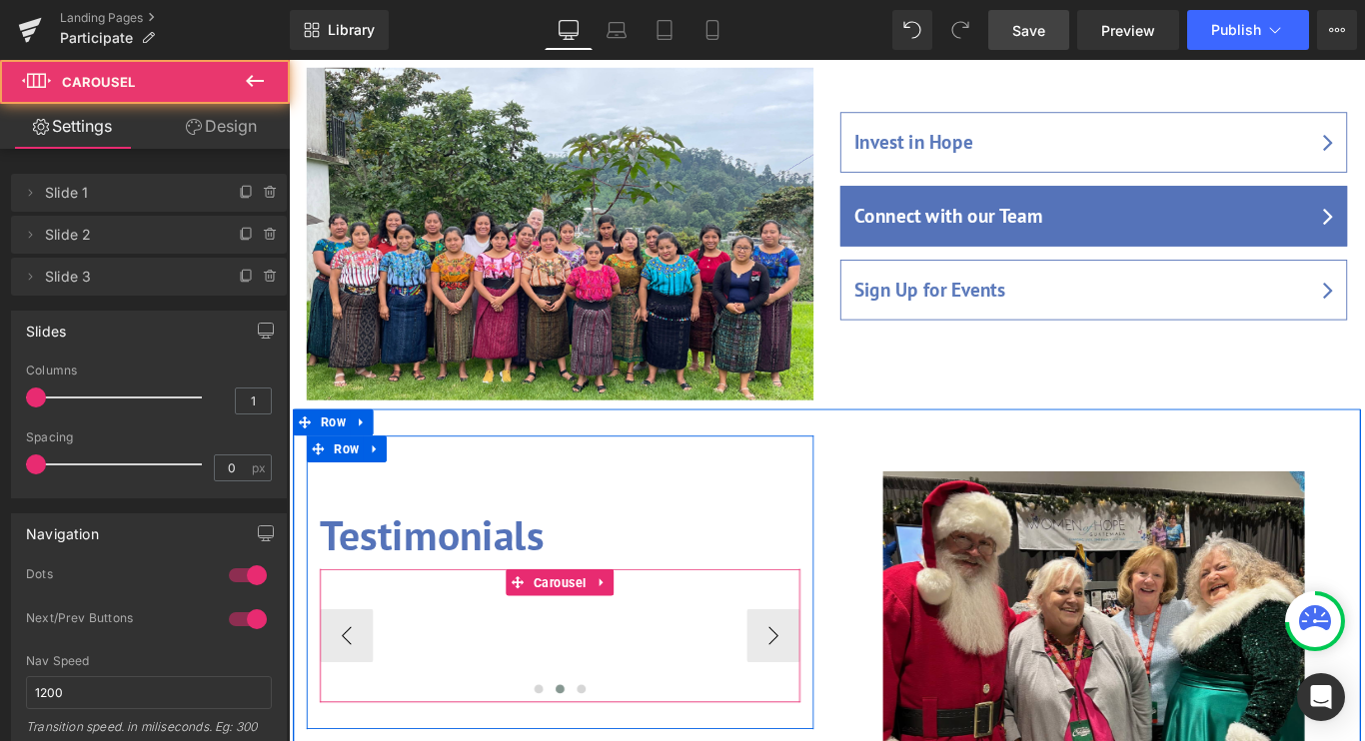
click at [384, 632] on div ""Over the past few years I have hosted a booth with WoH items at our annual Chr…" at bounding box center [593, 707] width 1619 height 150
click at [411, 677] on div at bounding box center [594, 679] width 540 height 5
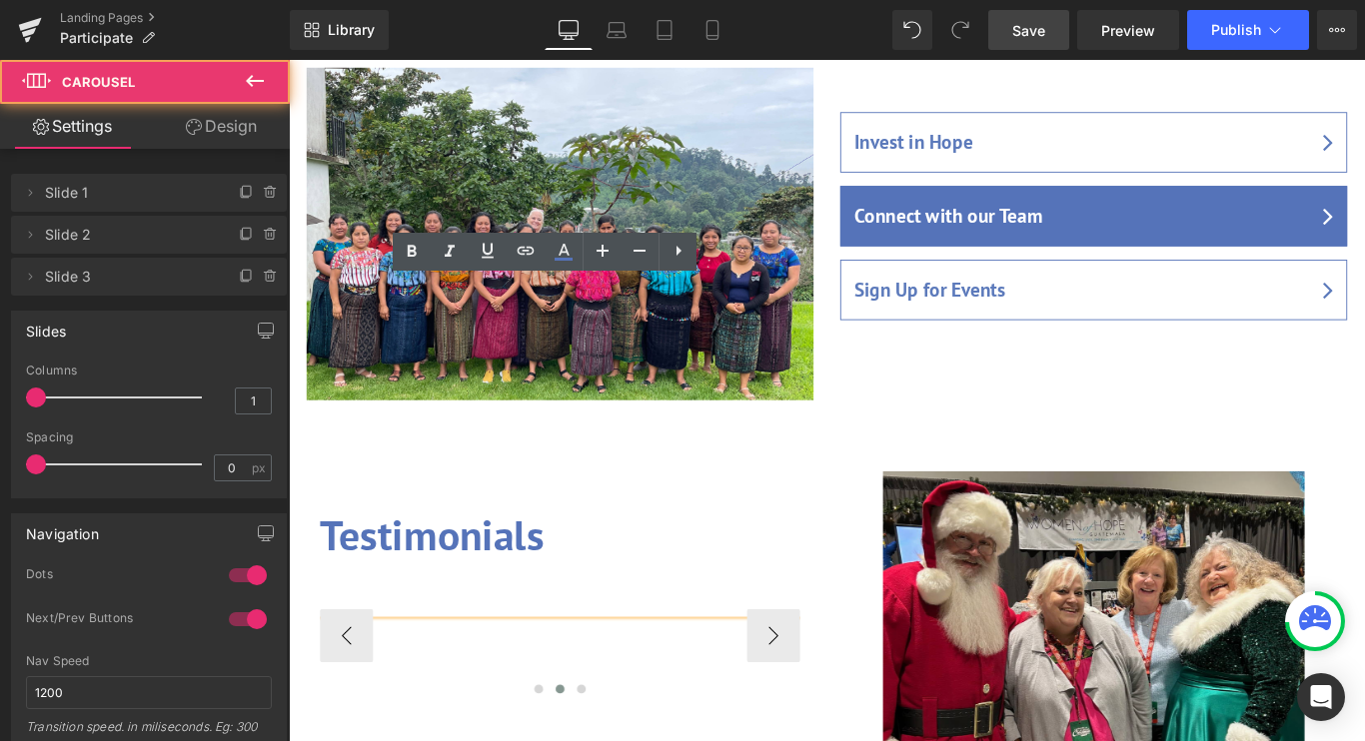
click at [418, 632] on div ""Over the past few years I have hosted a booth with WoH items at our annual Chr…" at bounding box center [593, 707] width 1619 height 150
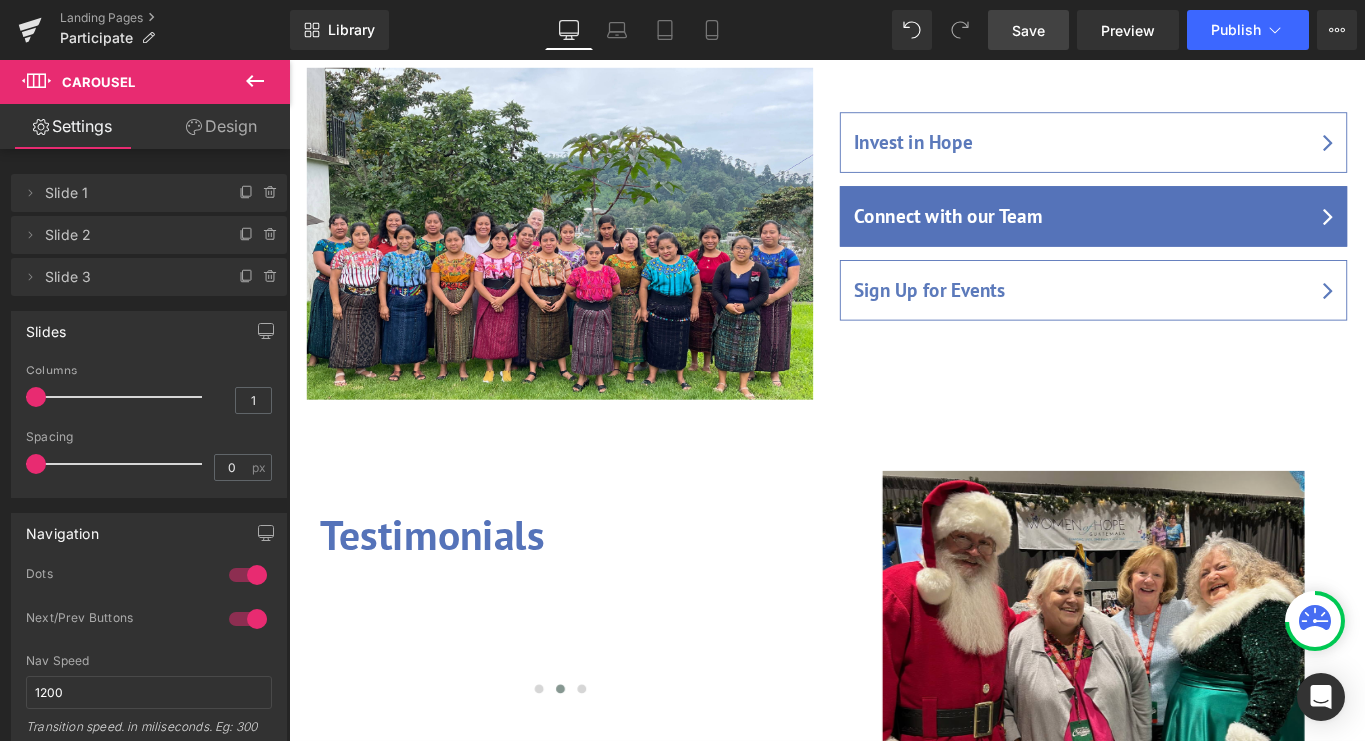
click at [246, 84] on icon at bounding box center [255, 81] width 24 height 24
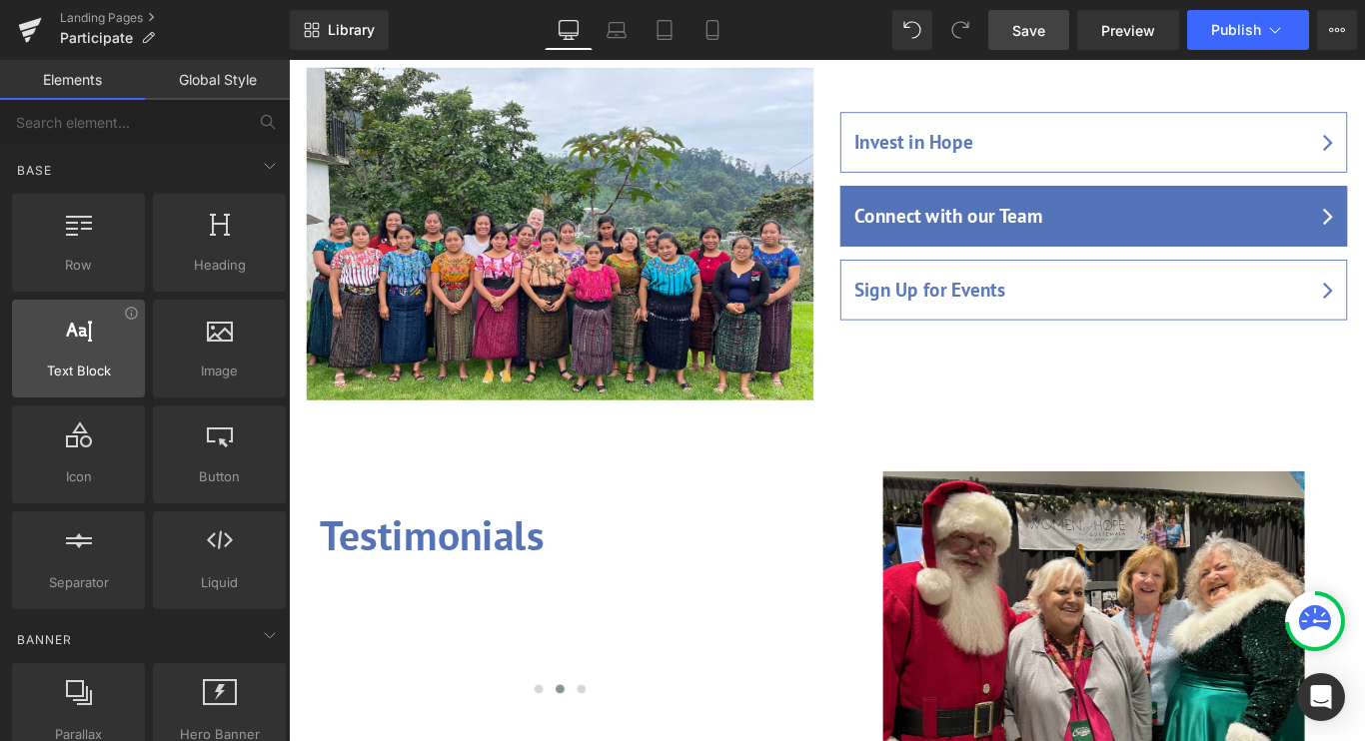
click at [98, 335] on div at bounding box center [78, 338] width 121 height 45
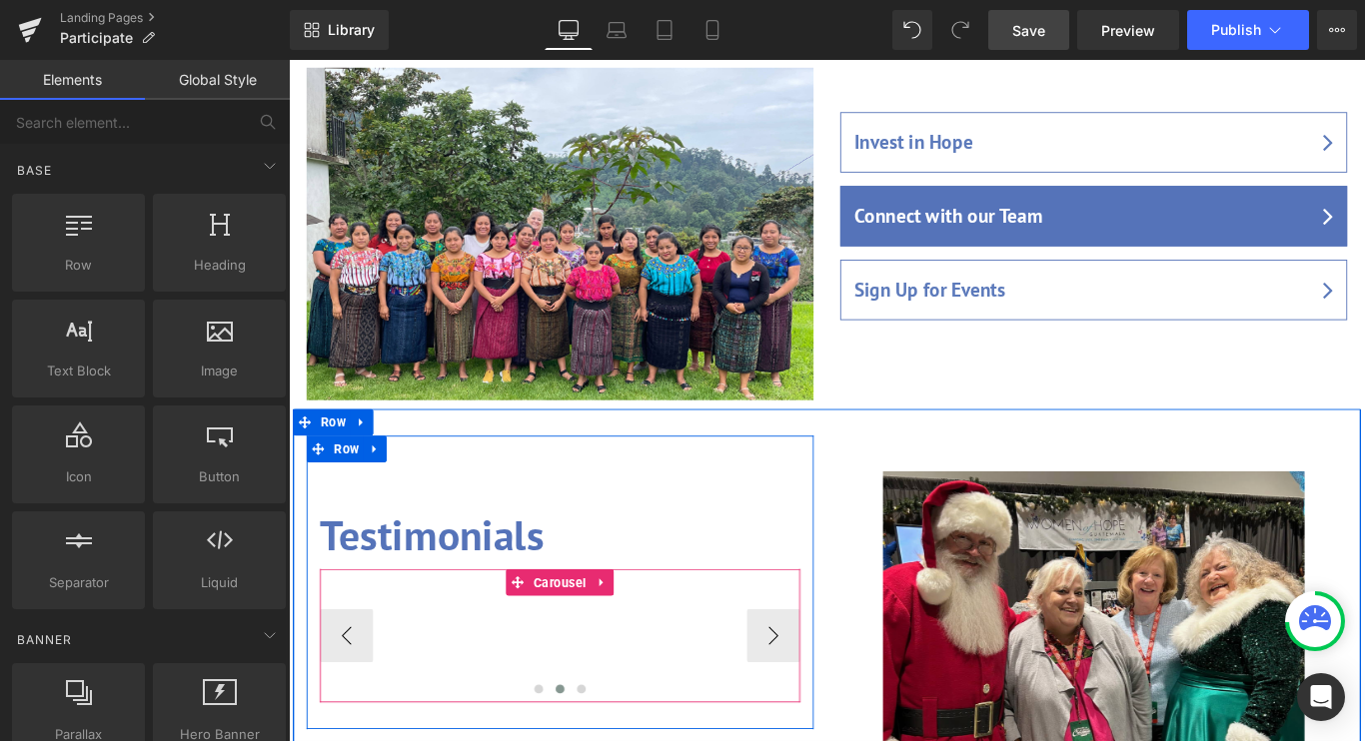
click at [443, 632] on div ""Over the past few years I have hosted a booth with WoH items at our annual Chr…" at bounding box center [593, 707] width 1619 height 150
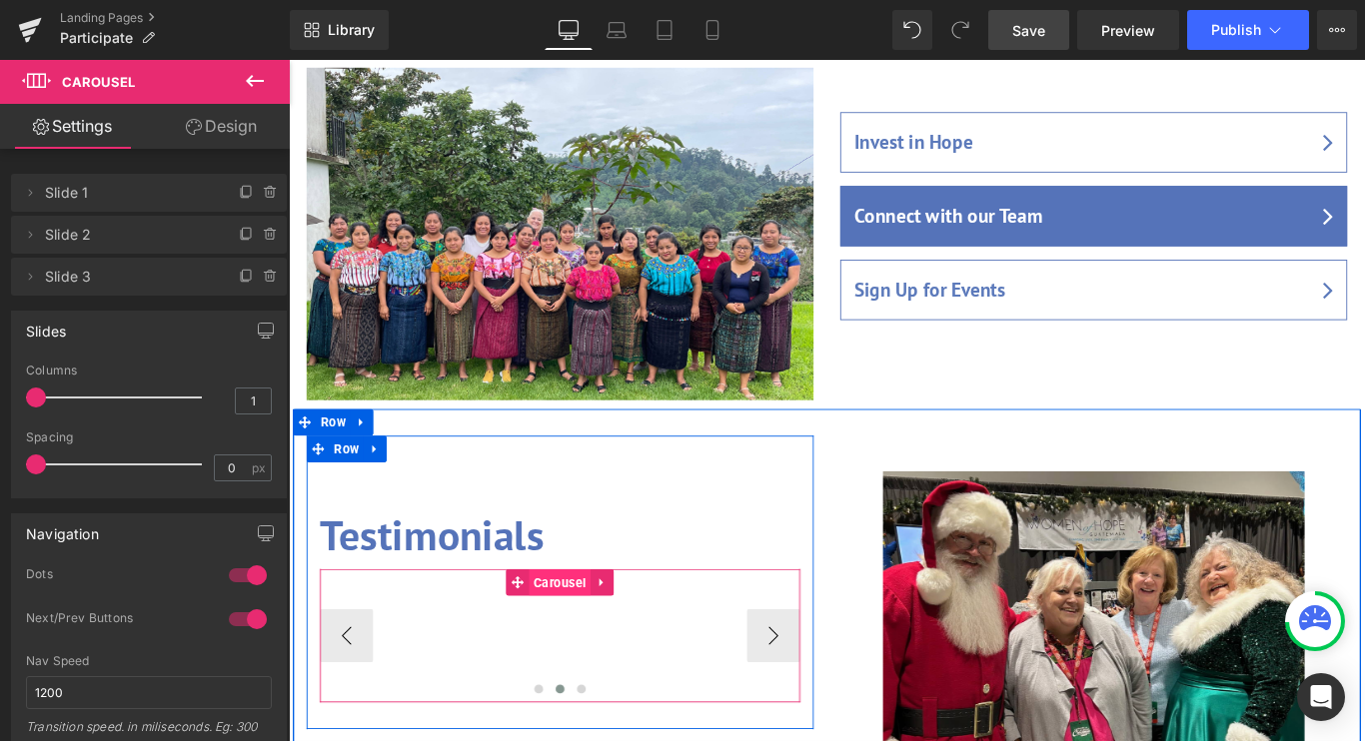
click at [603, 632] on span "Carousel" at bounding box center [593, 647] width 69 height 30
click at [641, 639] on icon at bounding box center [641, 646] width 14 height 15
click at [833, 677] on button "›" at bounding box center [833, 707] width 60 height 60
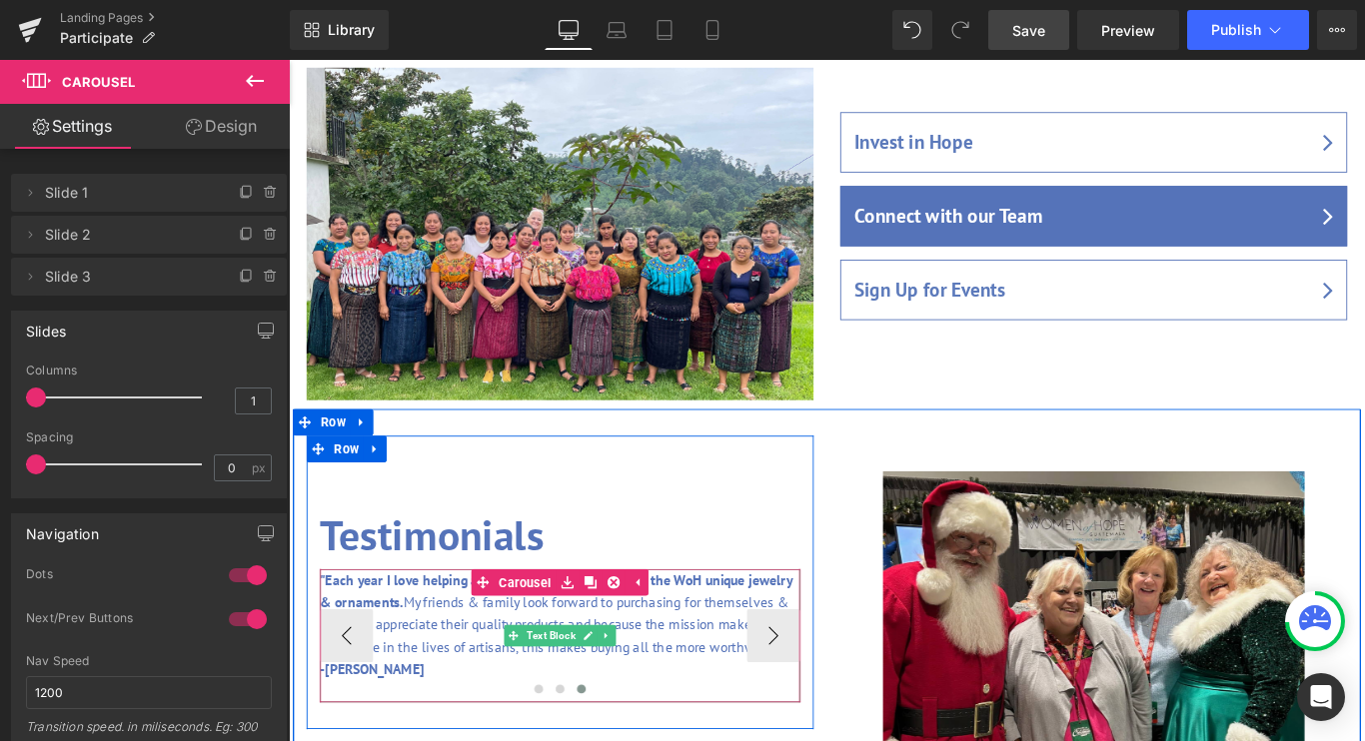
click at [721, 632] on p ""Each year I love helping at the market events to share the WoH unique jewelry …" at bounding box center [594, 682] width 540 height 100
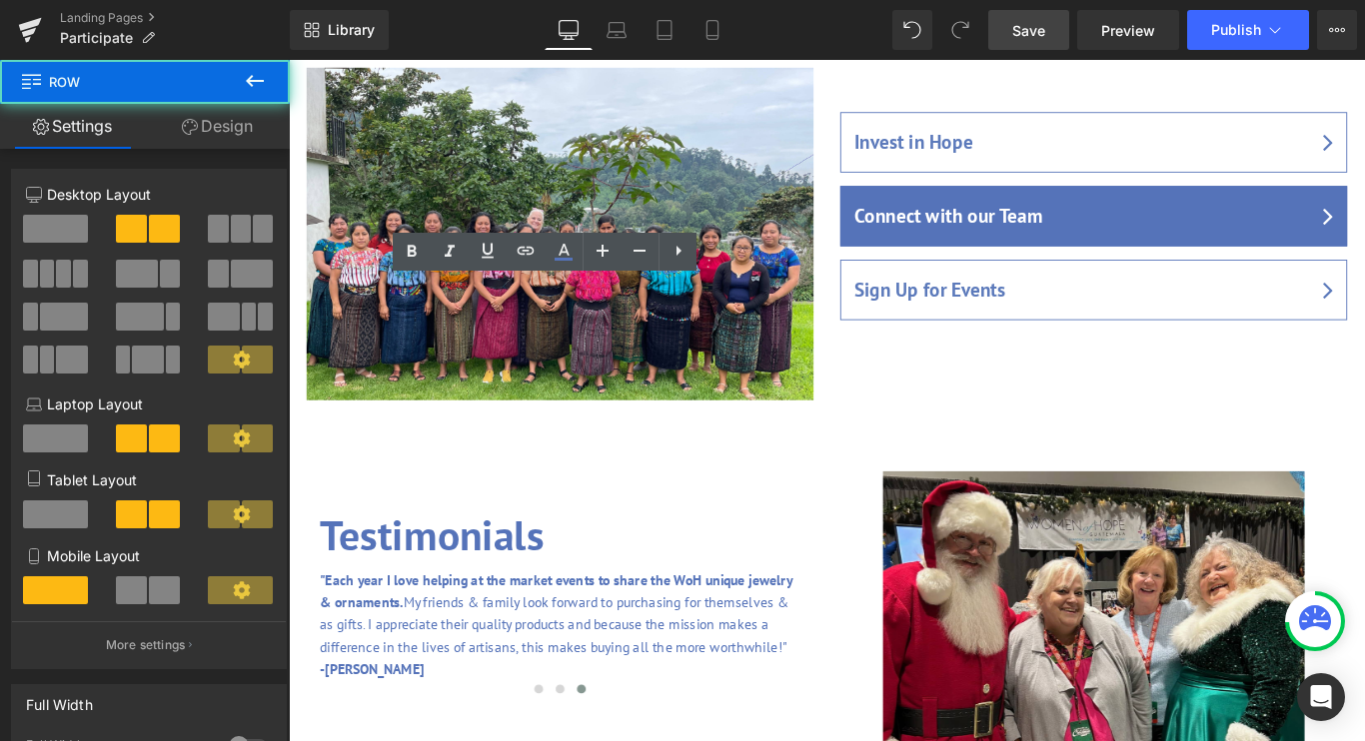
click at [887, 483] on div "Testimonials Heading "Over the past few years I have hosted a booth with WoH it…" at bounding box center [593, 648] width 599 height 330
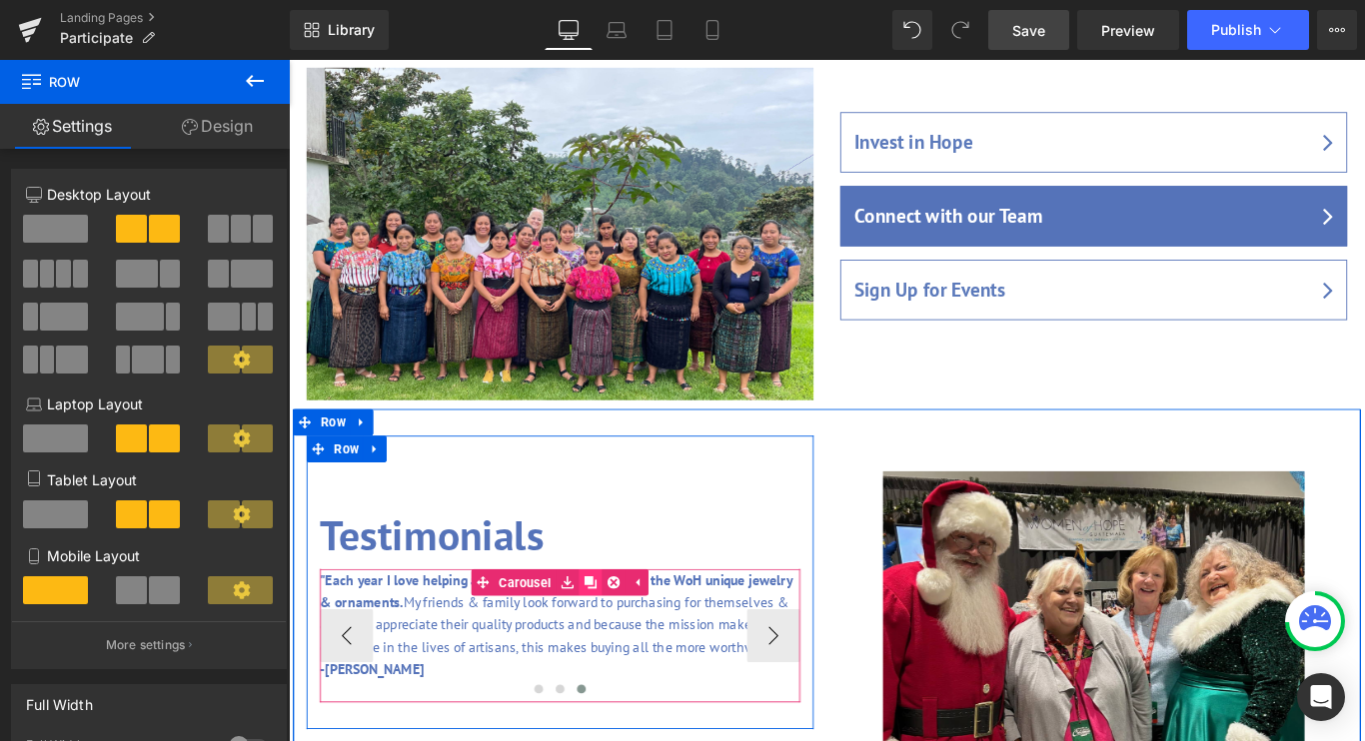
click at [625, 640] on icon at bounding box center [628, 647] width 14 height 14
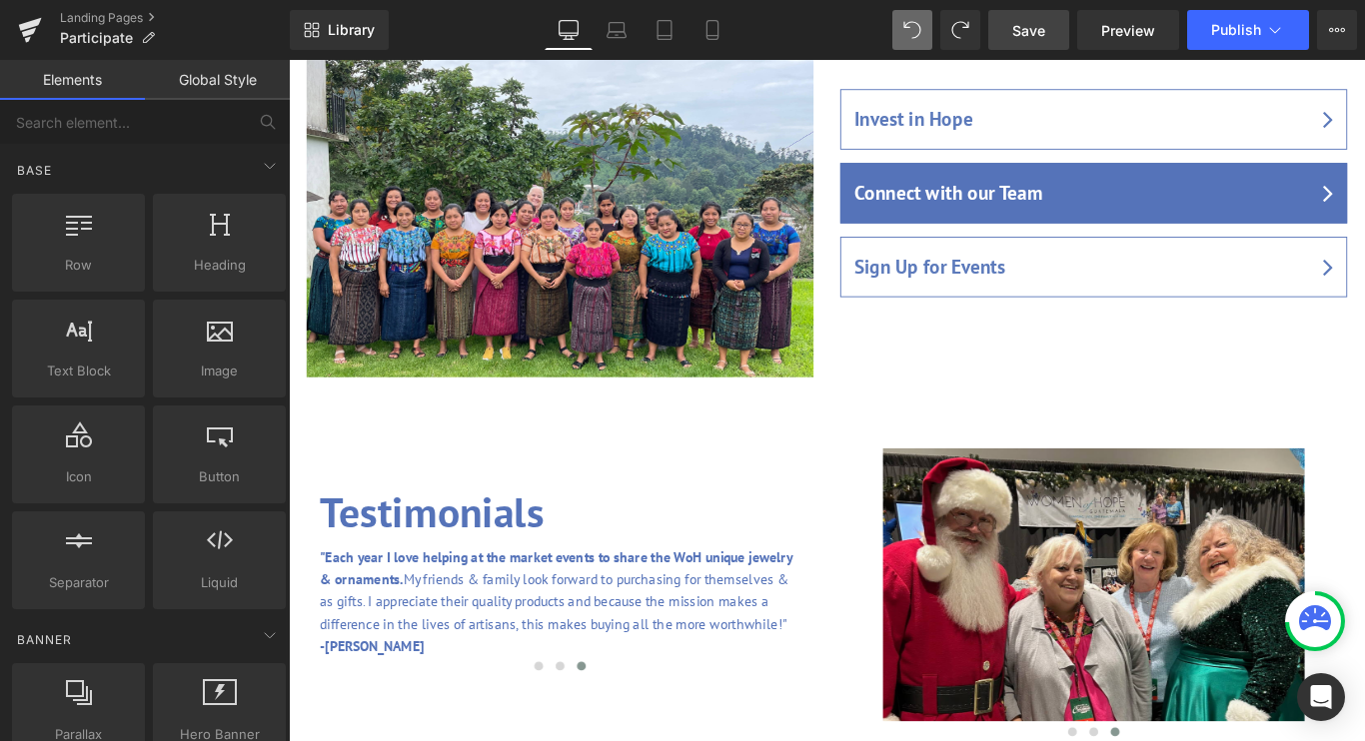
scroll to position [2118, 0]
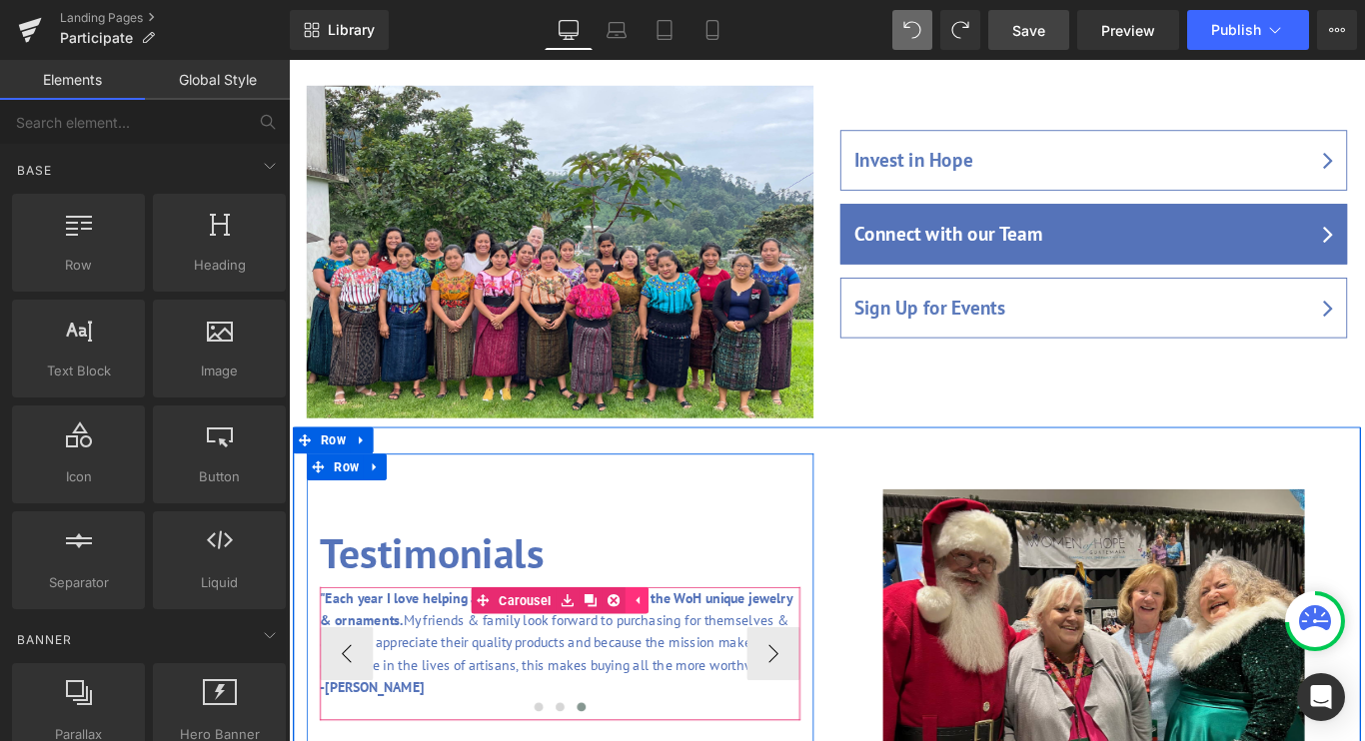
click at [682, 662] on icon at bounding box center [681, 666] width 4 height 9
click at [359, 697] on button "‹" at bounding box center [354, 727] width 60 height 60
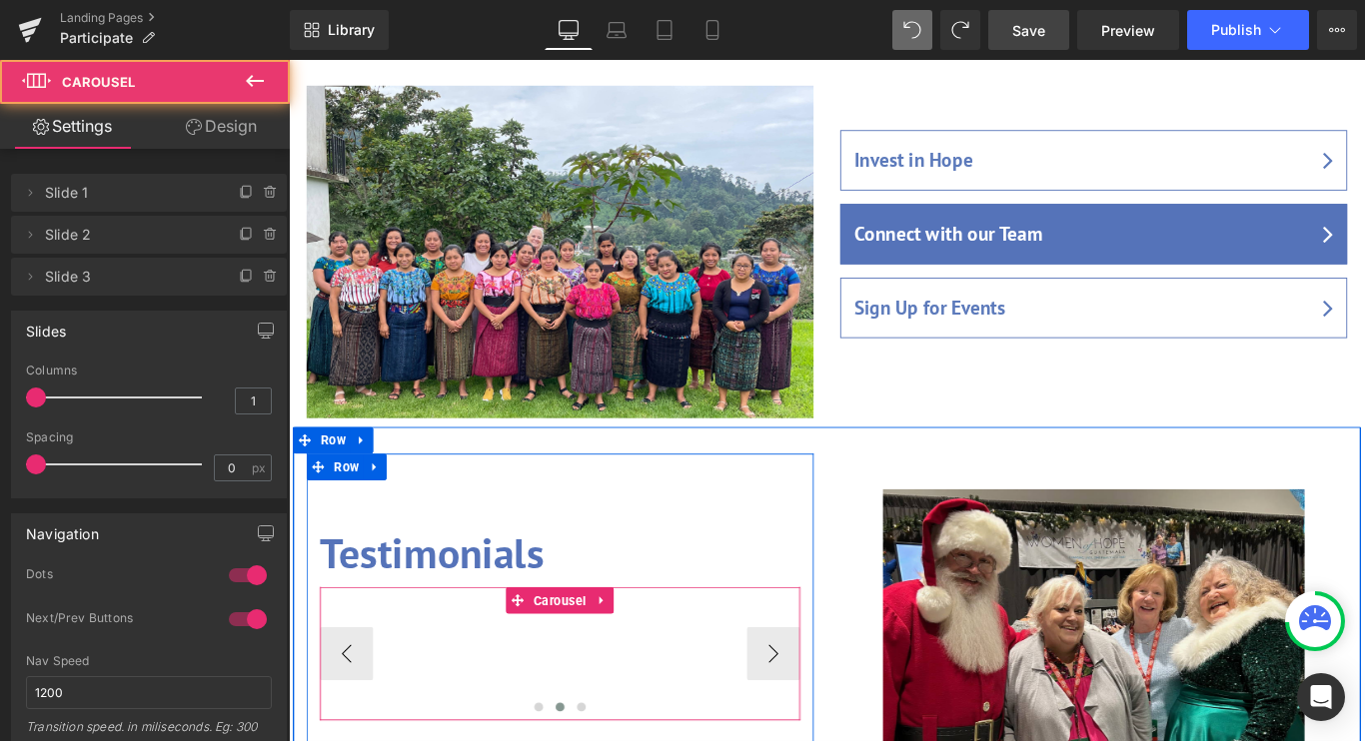
click at [598, 652] on div ""Over the past few years I have hosted a booth with WoH items at our annual Chr…" at bounding box center [593, 727] width 1619 height 150
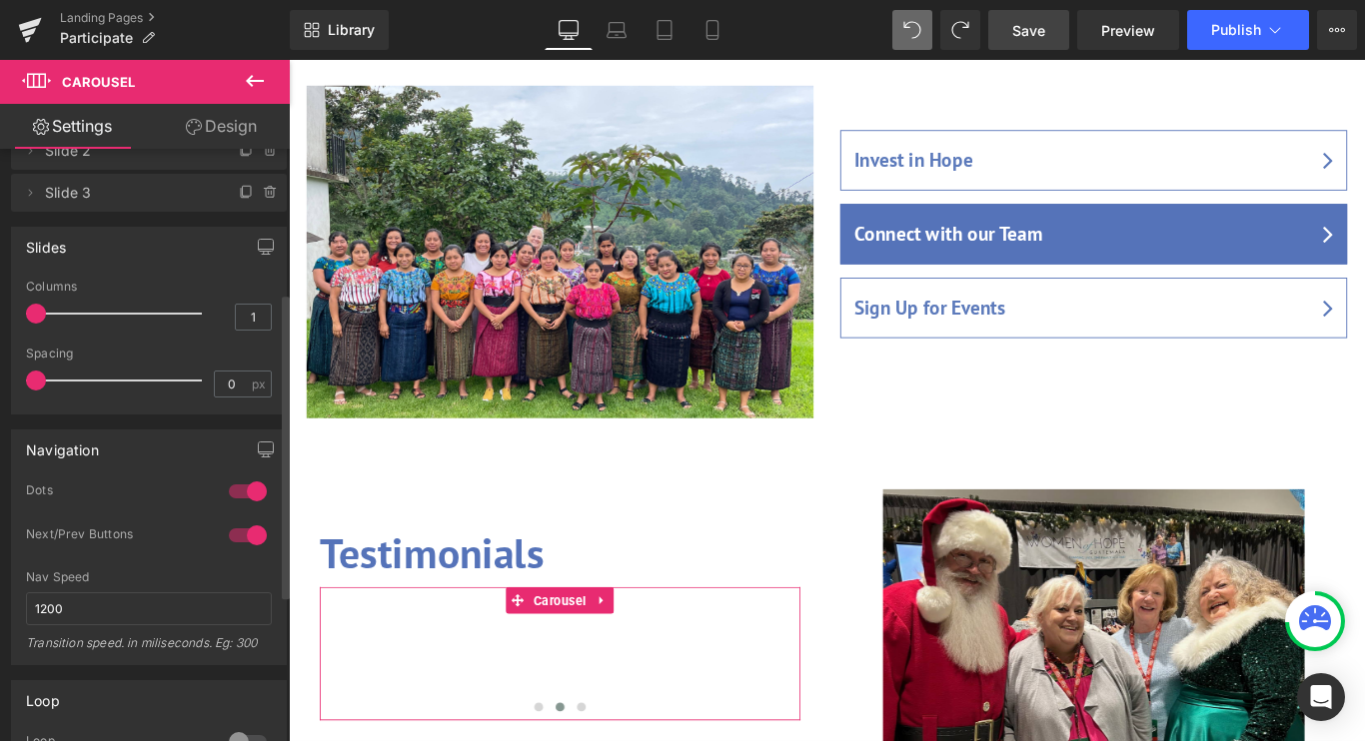
scroll to position [0, 0]
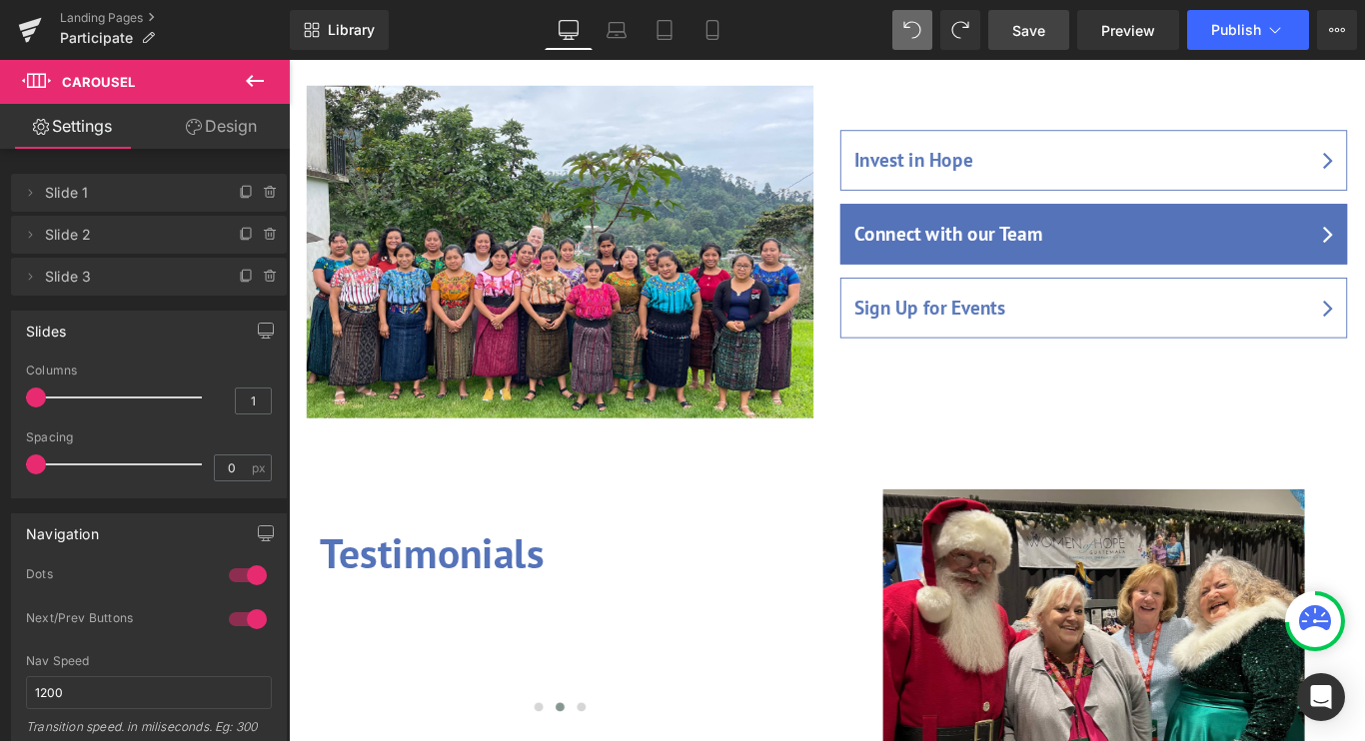
click at [258, 81] on icon at bounding box center [255, 81] width 18 height 12
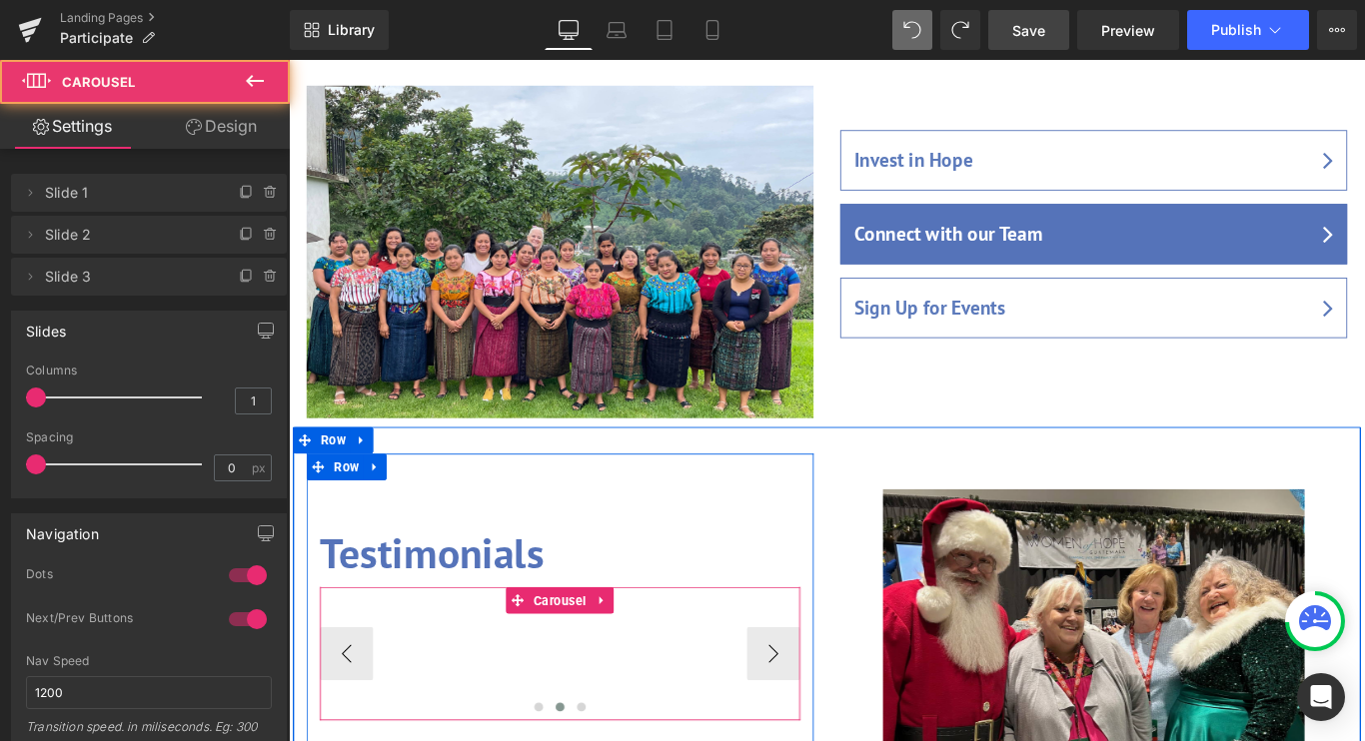
click at [619, 652] on div ""Over the past few years I have hosted a booth with WoH items at our annual Chr…" at bounding box center [593, 727] width 1619 height 150
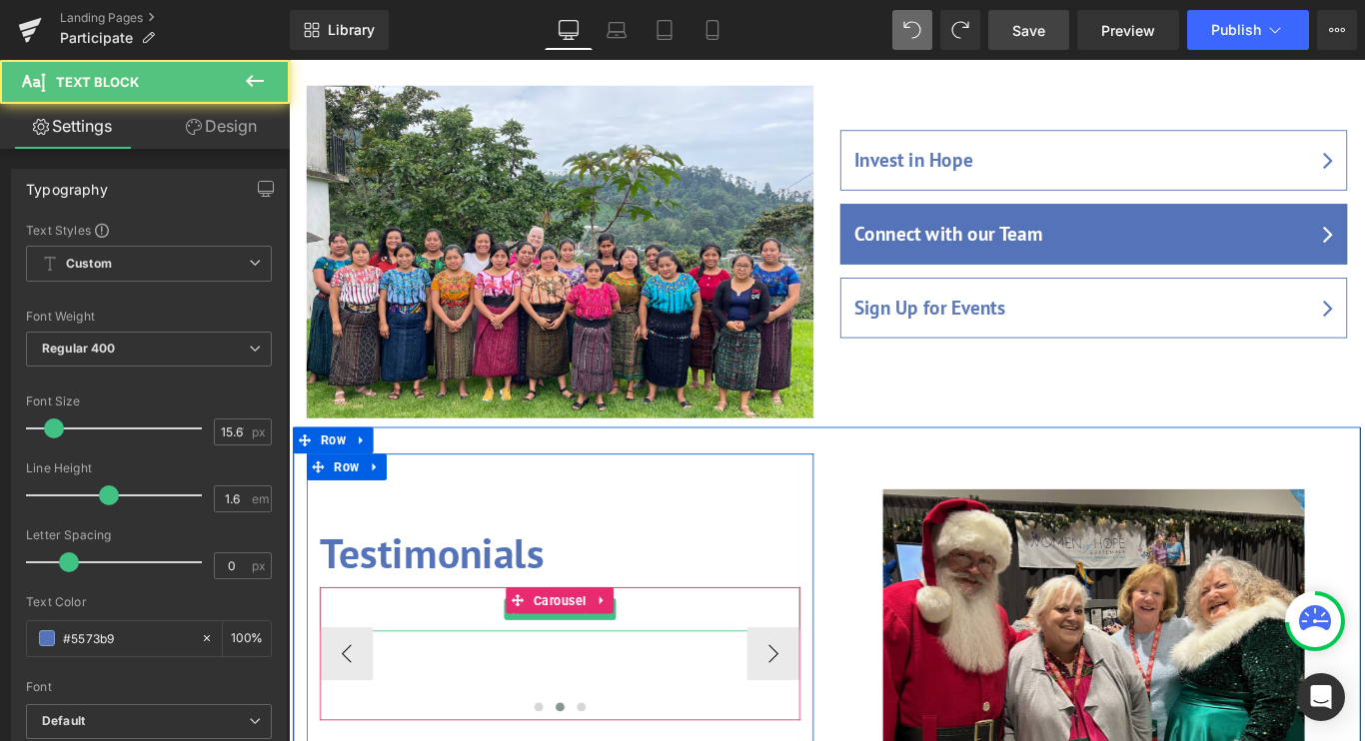
click at [501, 652] on div at bounding box center [594, 677] width 540 height 50
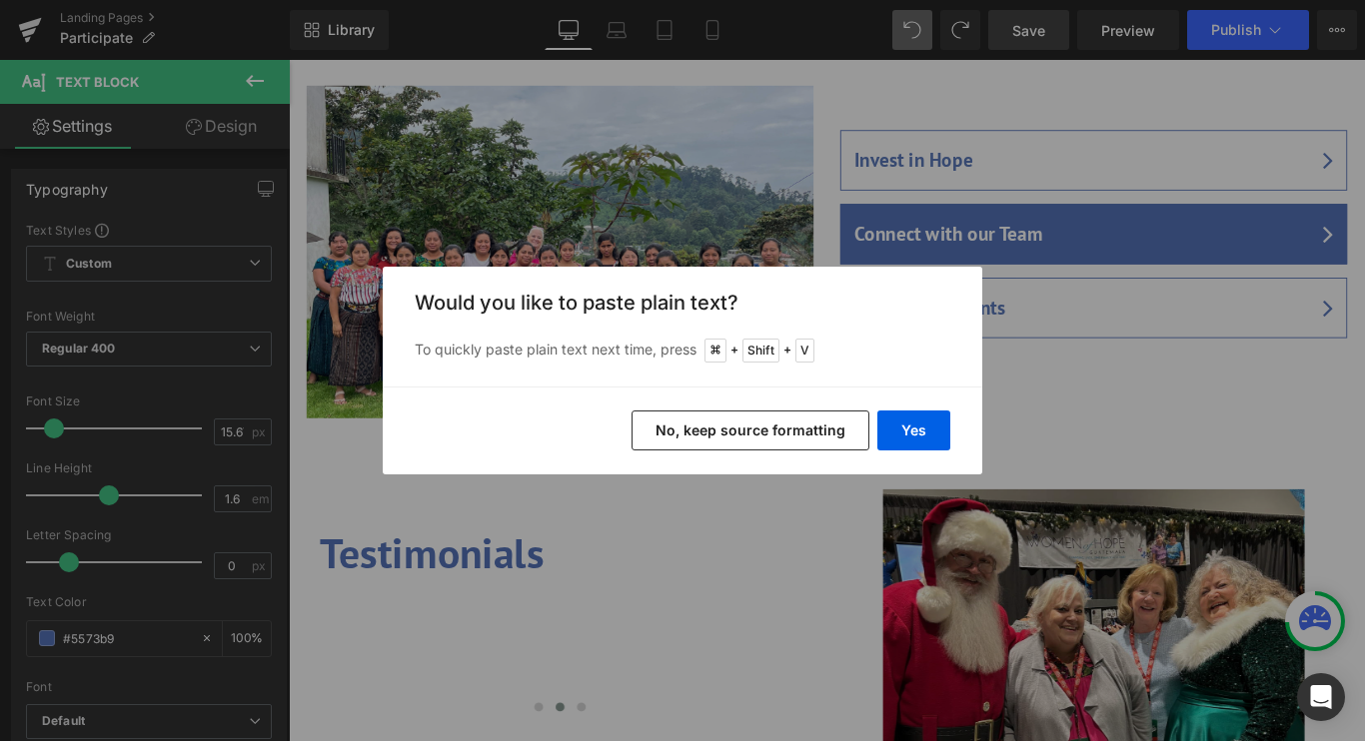
click at [811, 438] on button "No, keep source formatting" at bounding box center [750, 431] width 238 height 40
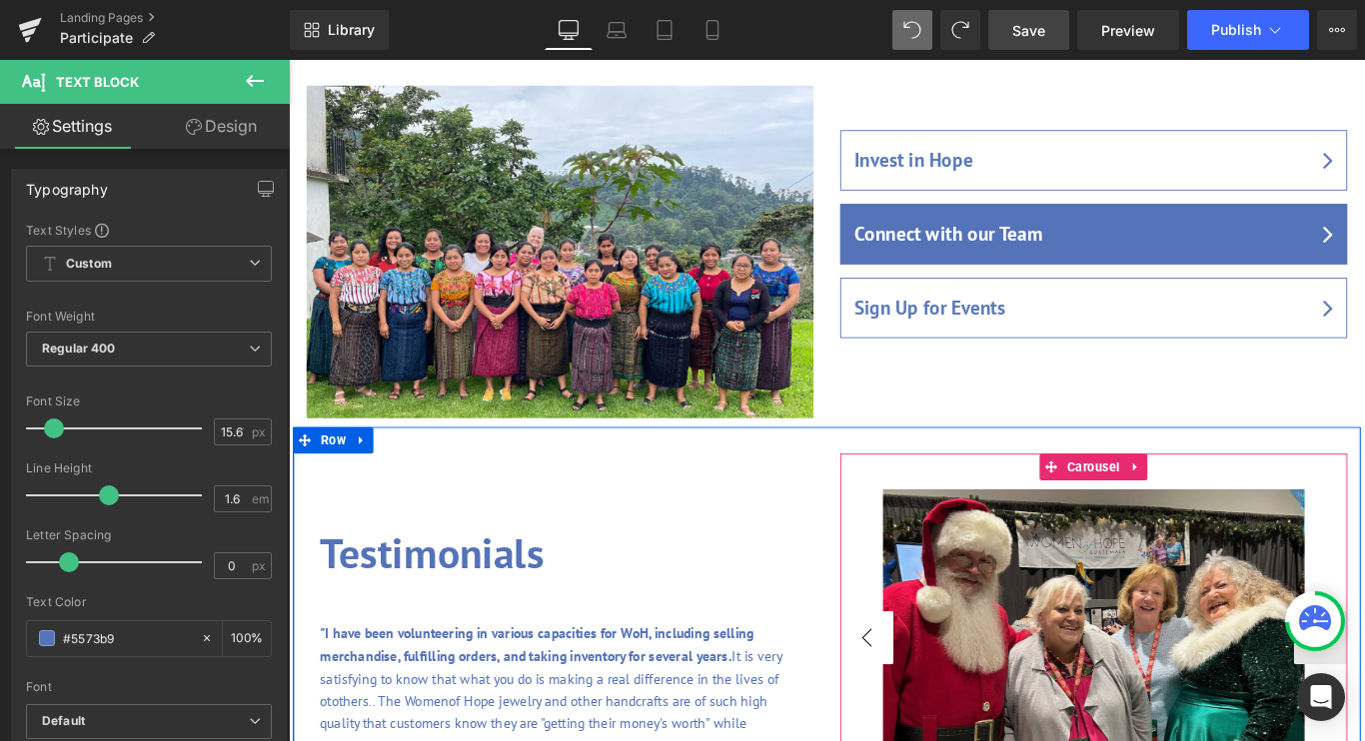
click at [943, 679] on button "‹" at bounding box center [938, 709] width 60 height 60
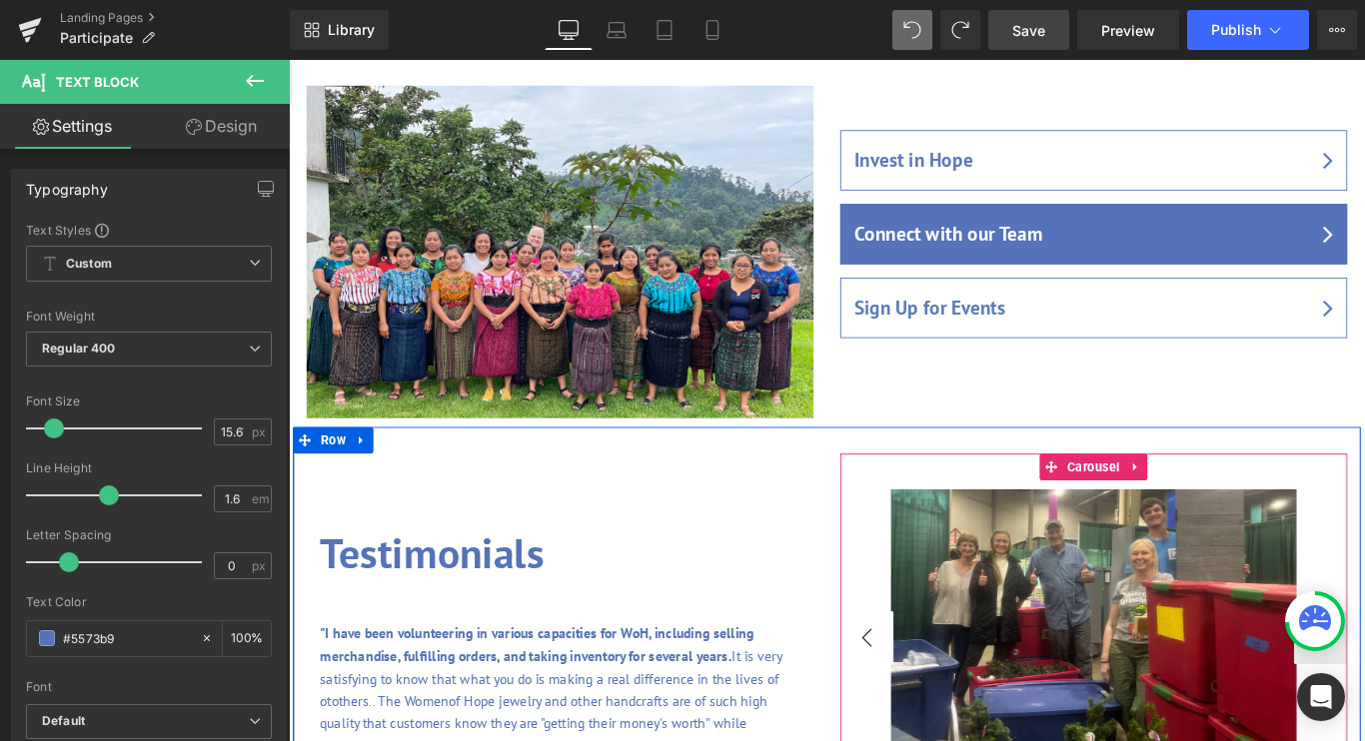
click at [945, 679] on button "‹" at bounding box center [938, 709] width 60 height 60
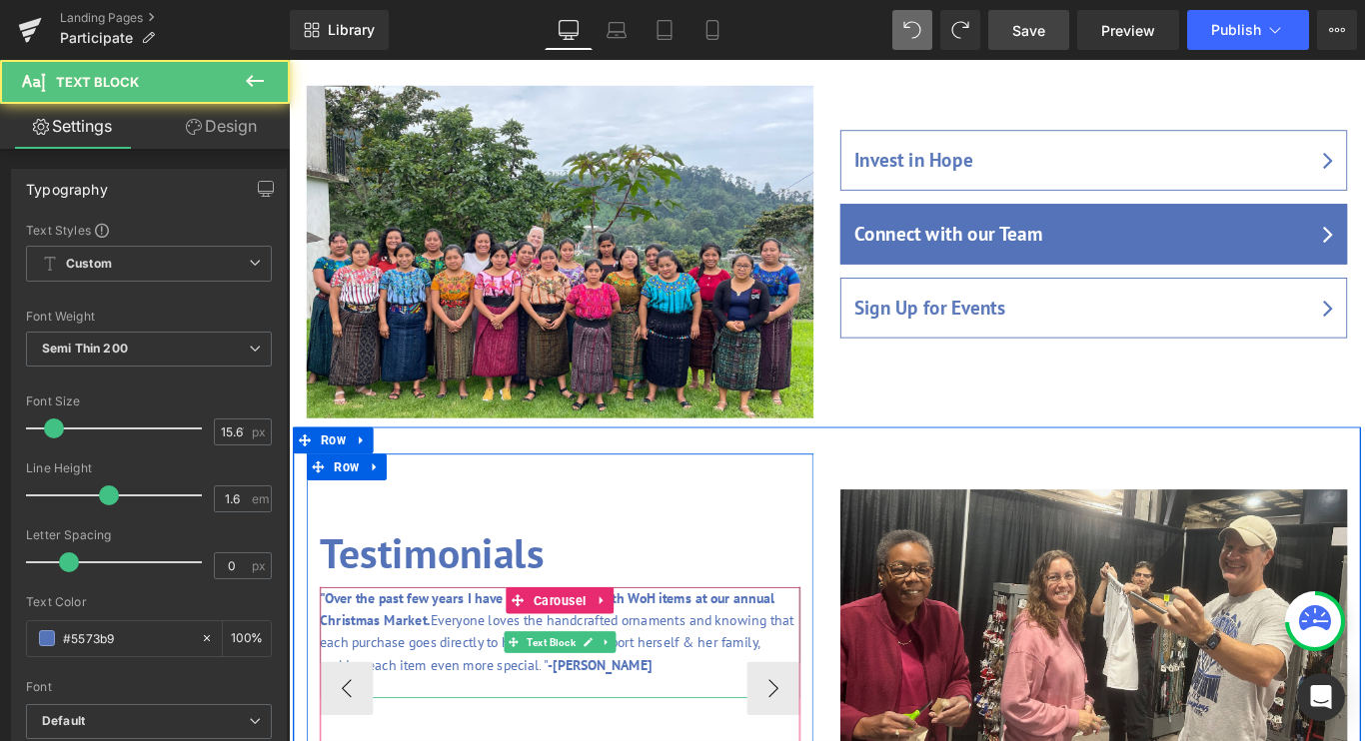
click at [675, 652] on p ""Over the past few years I have hosted a booth with WoH items at our annual Chr…" at bounding box center [594, 702] width 540 height 100
